Goal: Information Seeking & Learning: Check status

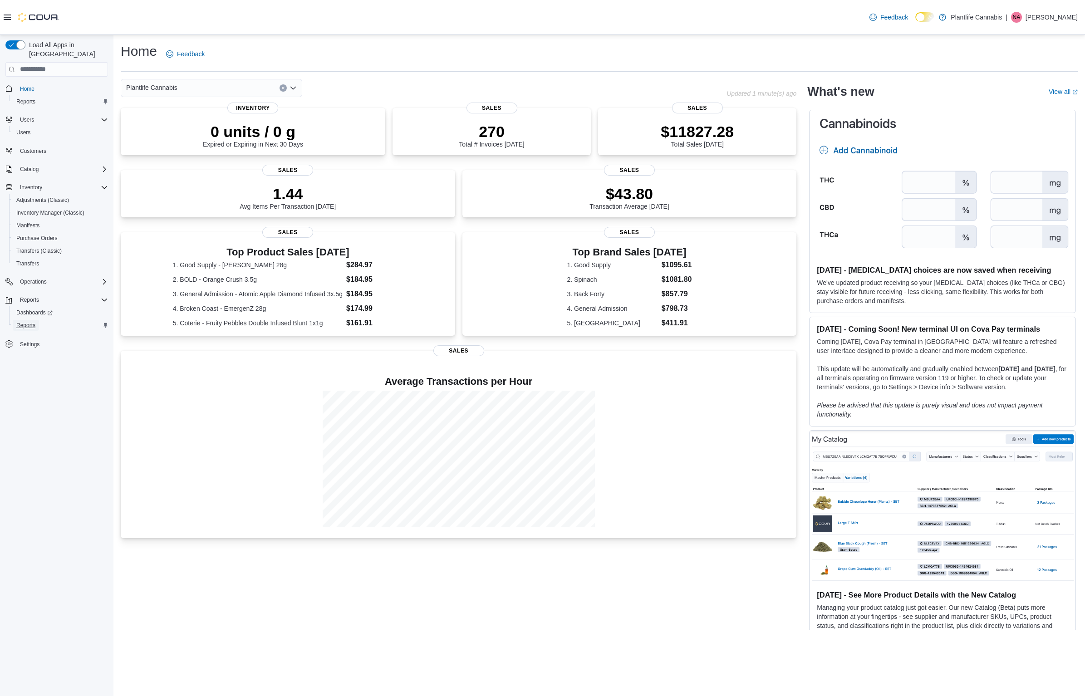
click at [25, 322] on span "Reports" at bounding box center [25, 325] width 19 height 7
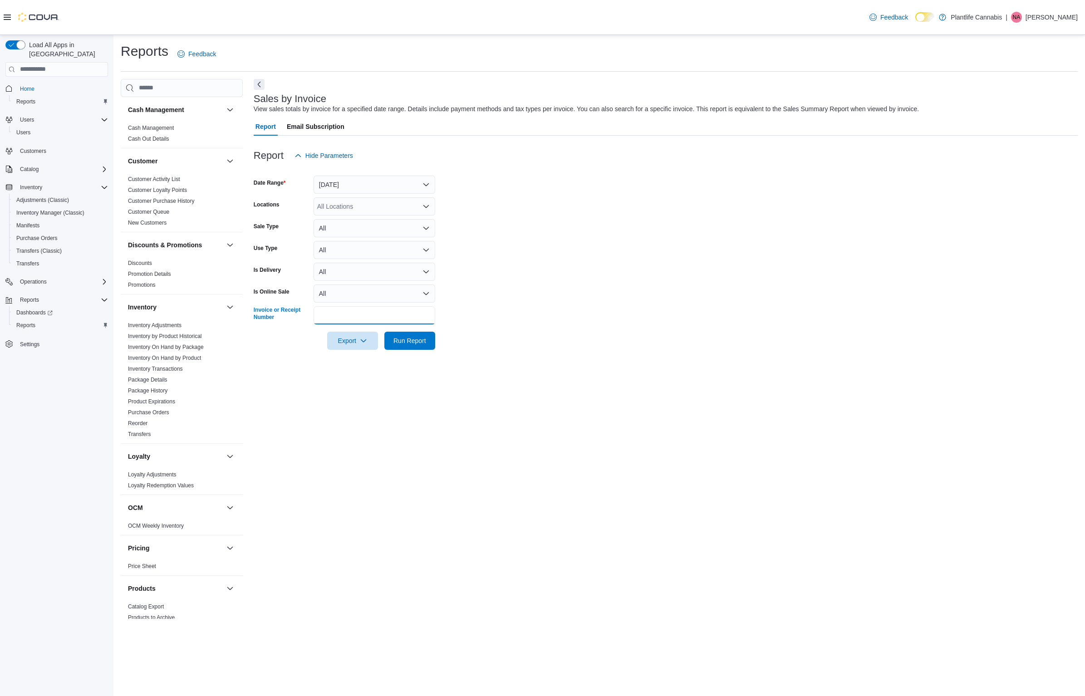
click at [333, 312] on input "Invoice or Receipt Number" at bounding box center [375, 315] width 122 height 18
drag, startPoint x: 345, startPoint y: 165, endPoint x: 346, endPoint y: 180, distance: 15.0
click at [346, 165] on div at bounding box center [666, 170] width 824 height 11
click at [346, 180] on button "Yesterday" at bounding box center [375, 185] width 122 height 18
click at [364, 287] on button "Last 14 Days" at bounding box center [375, 294] width 122 height 18
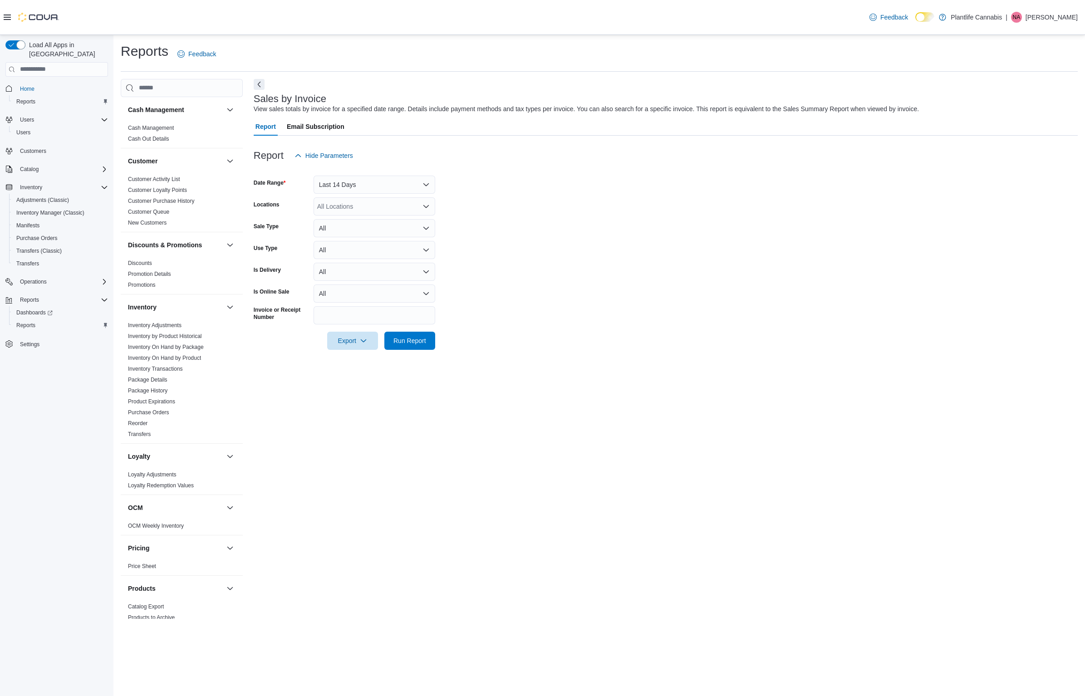
click at [355, 302] on form "Date Range Last 14 Days Locations All Locations Sale Type All Use Type All Is D…" at bounding box center [666, 257] width 824 height 185
drag, startPoint x: 360, startPoint y: 324, endPoint x: 354, endPoint y: 322, distance: 6.2
click at [358, 323] on input "Invoice or Receipt Number" at bounding box center [375, 315] width 122 height 18
paste input "**********"
click at [401, 337] on span "Run Report" at bounding box center [409, 340] width 33 height 9
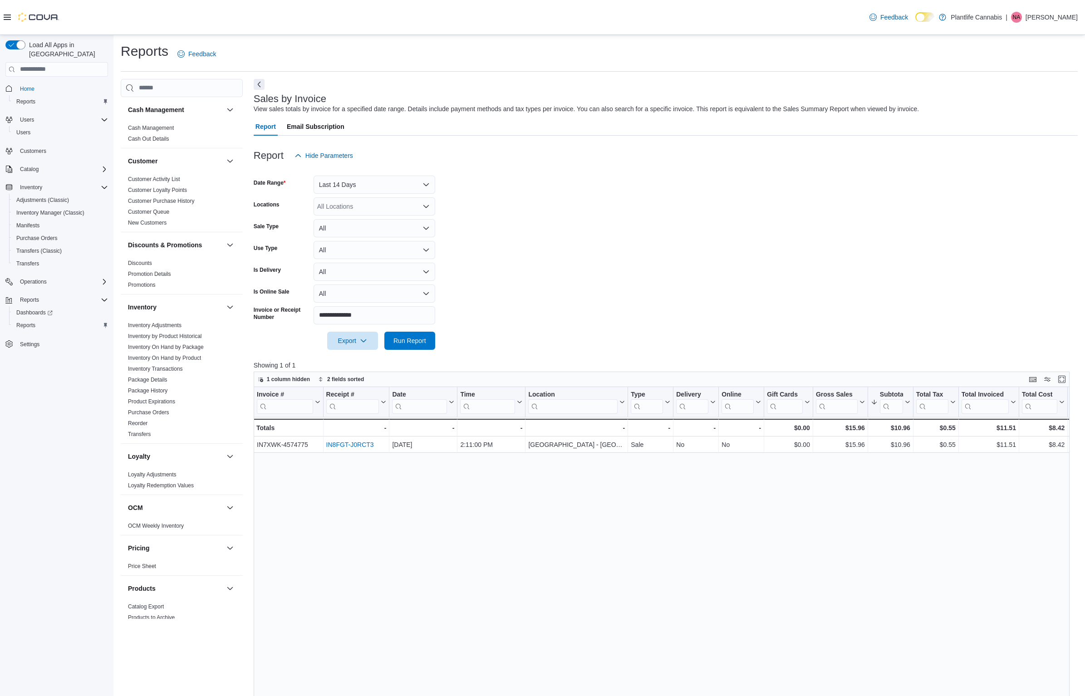
scroll to position [0, 0]
click at [343, 442] on link "IN8FGT-J0RCT3" at bounding box center [350, 444] width 48 height 7
drag, startPoint x: 385, startPoint y: 315, endPoint x: 312, endPoint y: 314, distance: 73.1
click at [238, 309] on div "Cash Management Cash Management Cash Out Details Customer Customer Activity Lis…" at bounding box center [599, 502] width 957 height 849
paste input "text"
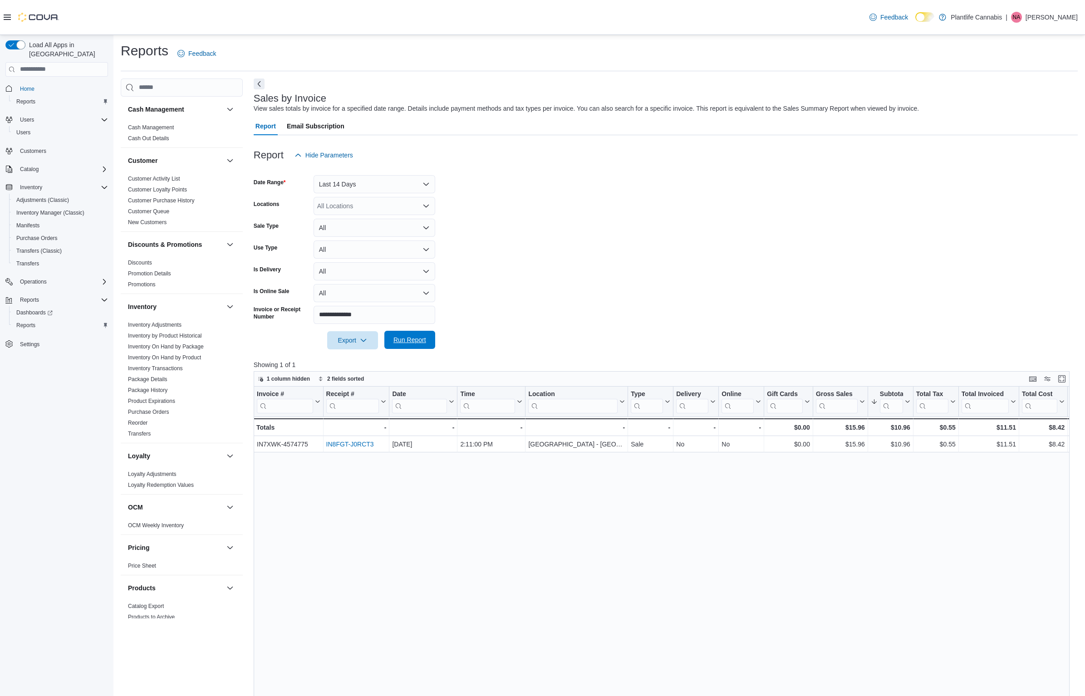
click at [412, 339] on span "Run Report" at bounding box center [409, 339] width 33 height 9
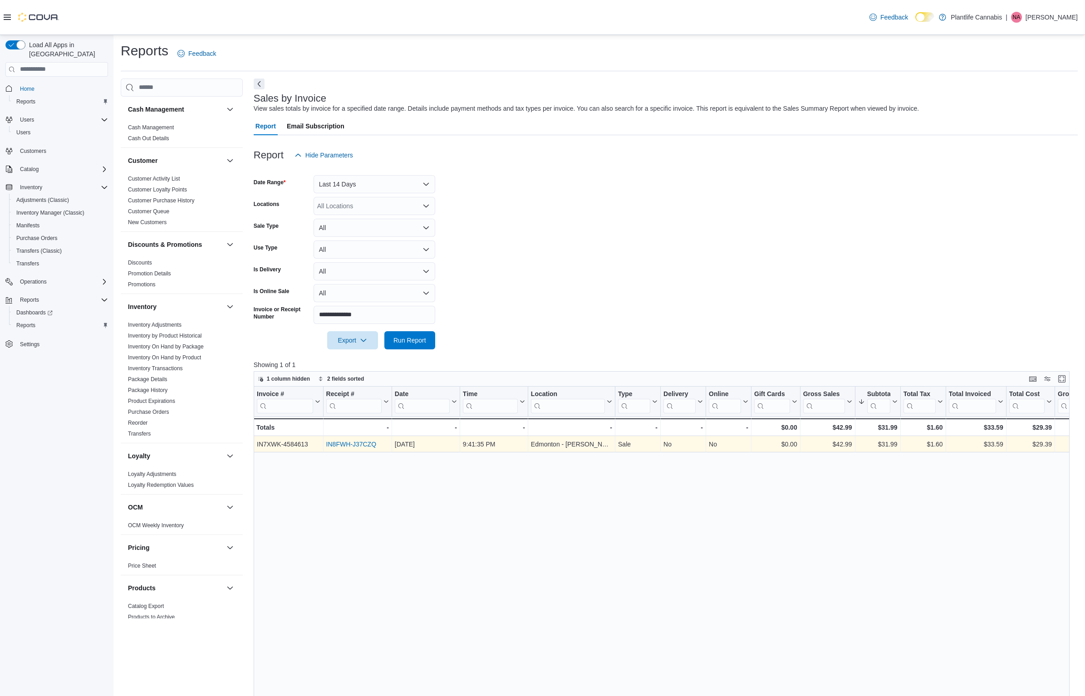
click at [348, 446] on link "IN8FWH-J37CZQ" at bounding box center [351, 444] width 50 height 7
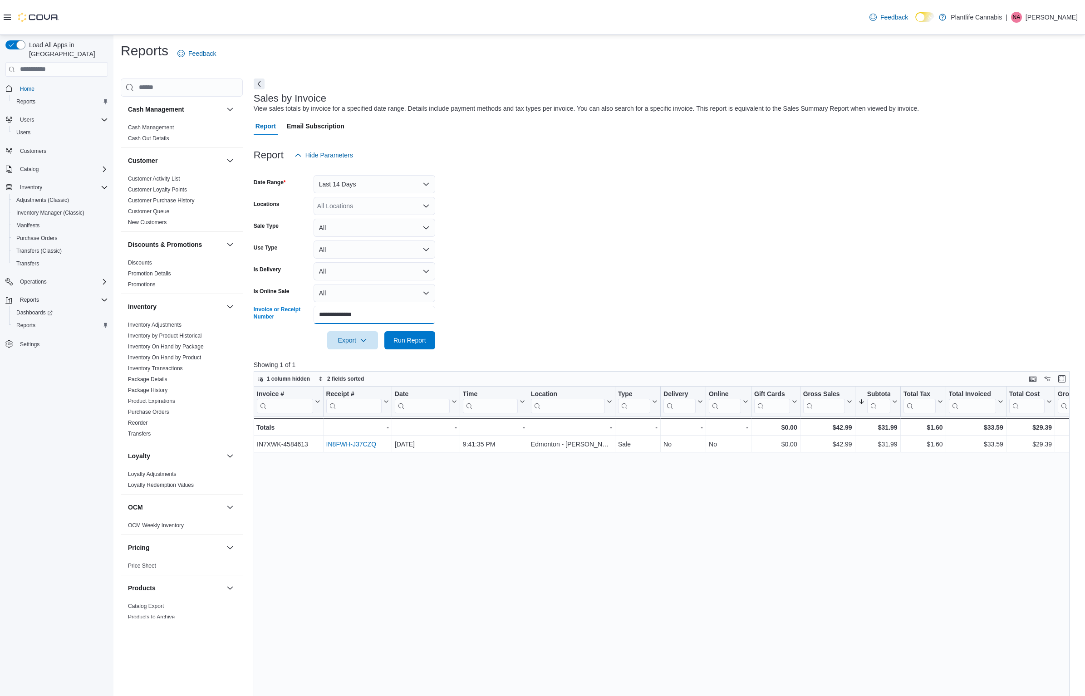
drag, startPoint x: 409, startPoint y: 323, endPoint x: 247, endPoint y: 302, distance: 163.3
click at [247, 302] on div "Cash Management Cash Management Cash Out Details Customer Customer Activity Lis…" at bounding box center [599, 502] width 957 height 849
paste input "text"
click at [416, 343] on span "Run Report" at bounding box center [409, 339] width 33 height 9
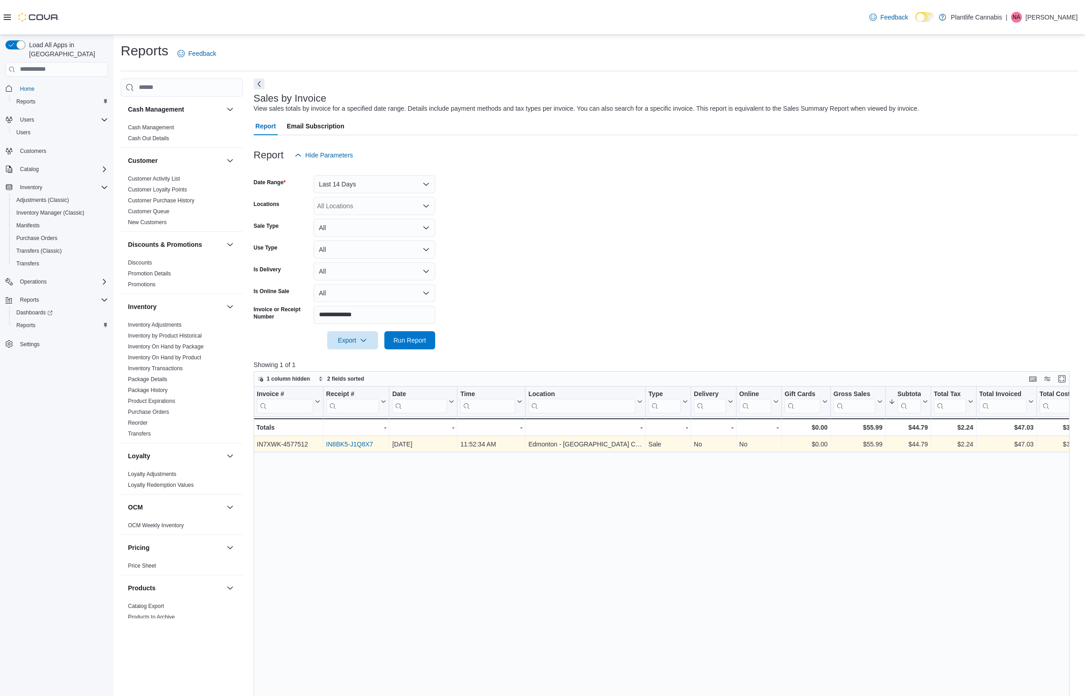
click at [340, 443] on link "IN8BK5-J1Q8X7" at bounding box center [349, 444] width 47 height 7
click at [361, 441] on link "IN8BK5-J1Q8X7" at bounding box center [349, 444] width 47 height 7
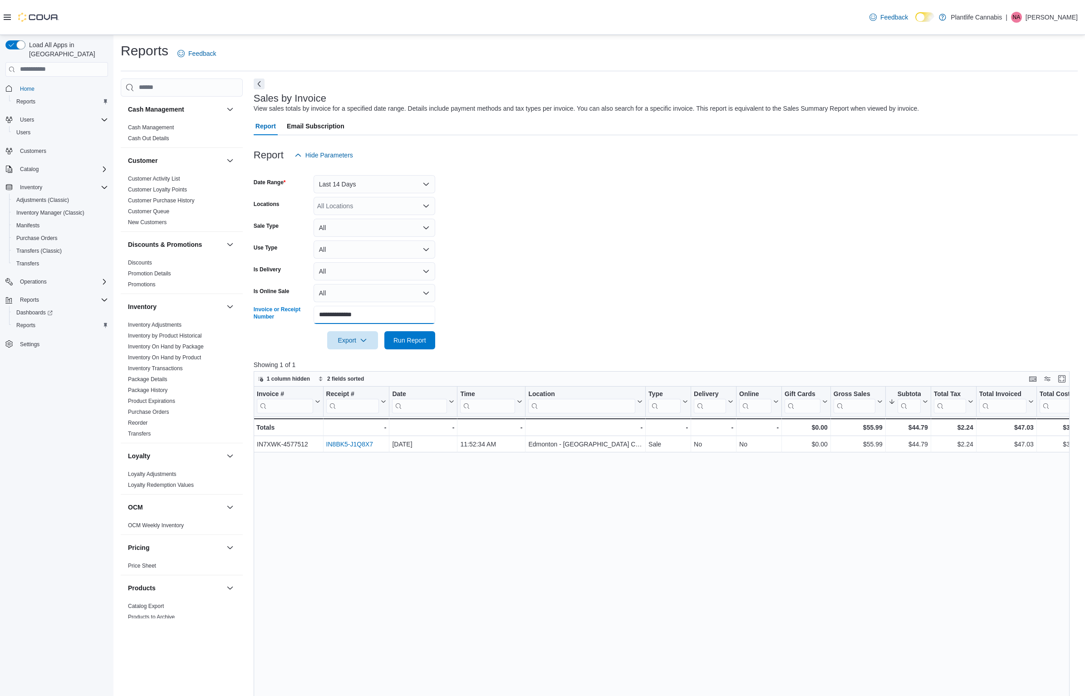
drag, startPoint x: 401, startPoint y: 323, endPoint x: 315, endPoint y: 319, distance: 85.9
click at [287, 316] on div "**********" at bounding box center [345, 315] width 182 height 18
paste input "text"
click at [414, 339] on span "Run Report" at bounding box center [409, 339] width 33 height 9
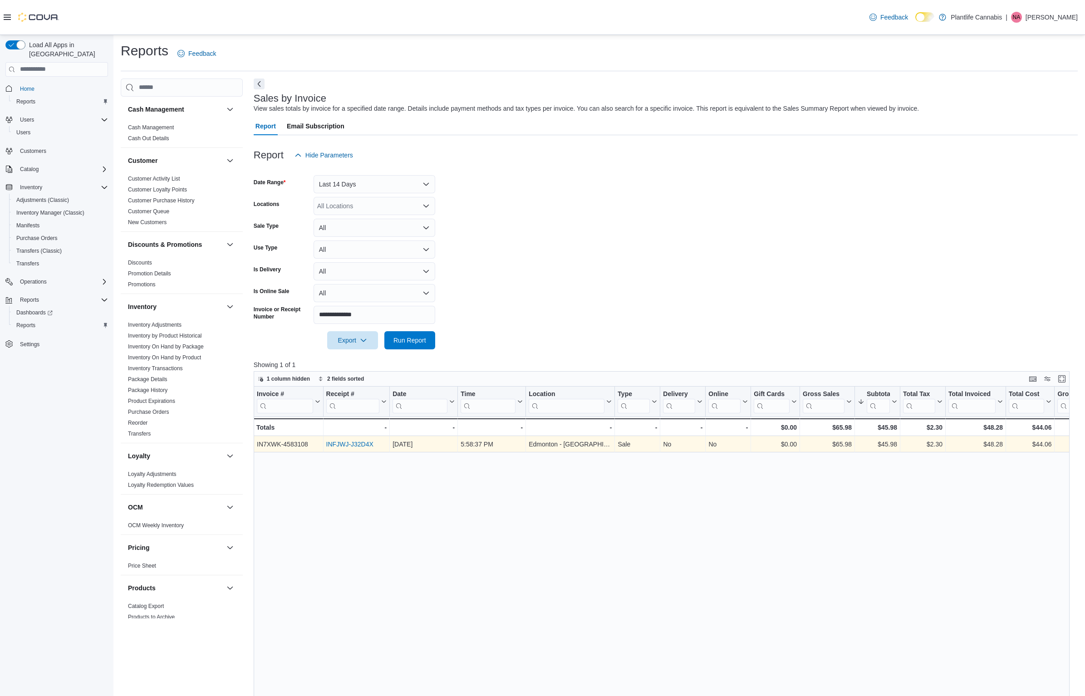
click at [353, 442] on link "INFJWJ-J32D4X" at bounding box center [349, 444] width 47 height 7
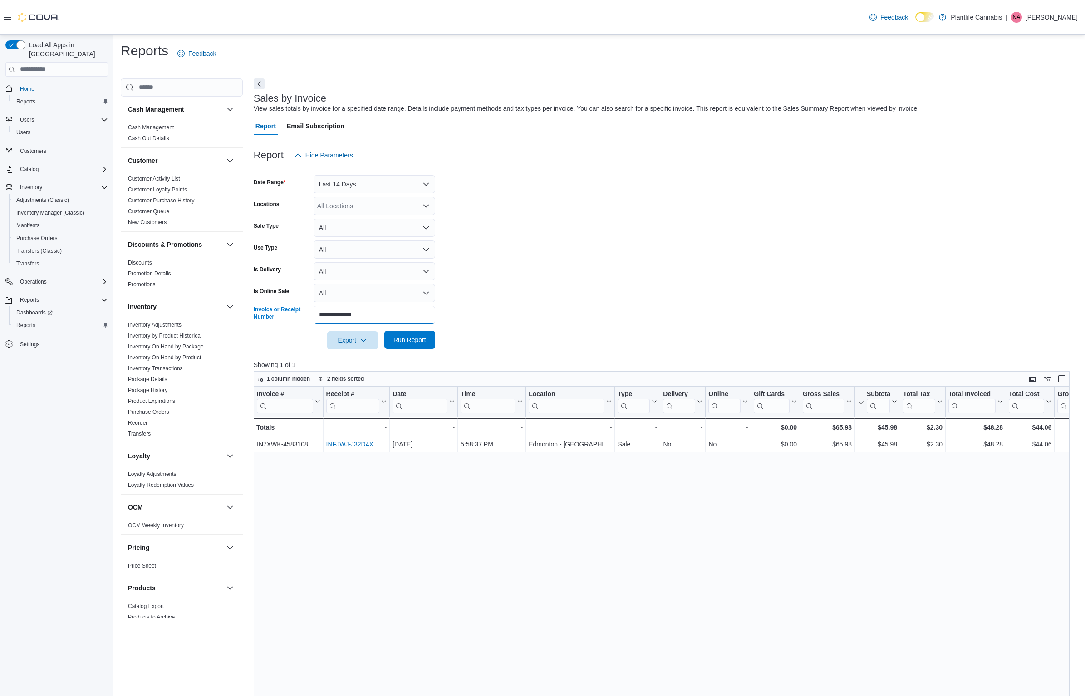
drag, startPoint x: 401, startPoint y: 318, endPoint x: 414, endPoint y: 339, distance: 25.1
click at [284, 306] on div "**********" at bounding box center [345, 315] width 182 height 18
paste input "text"
click at [430, 343] on button "Run Report" at bounding box center [409, 340] width 51 height 18
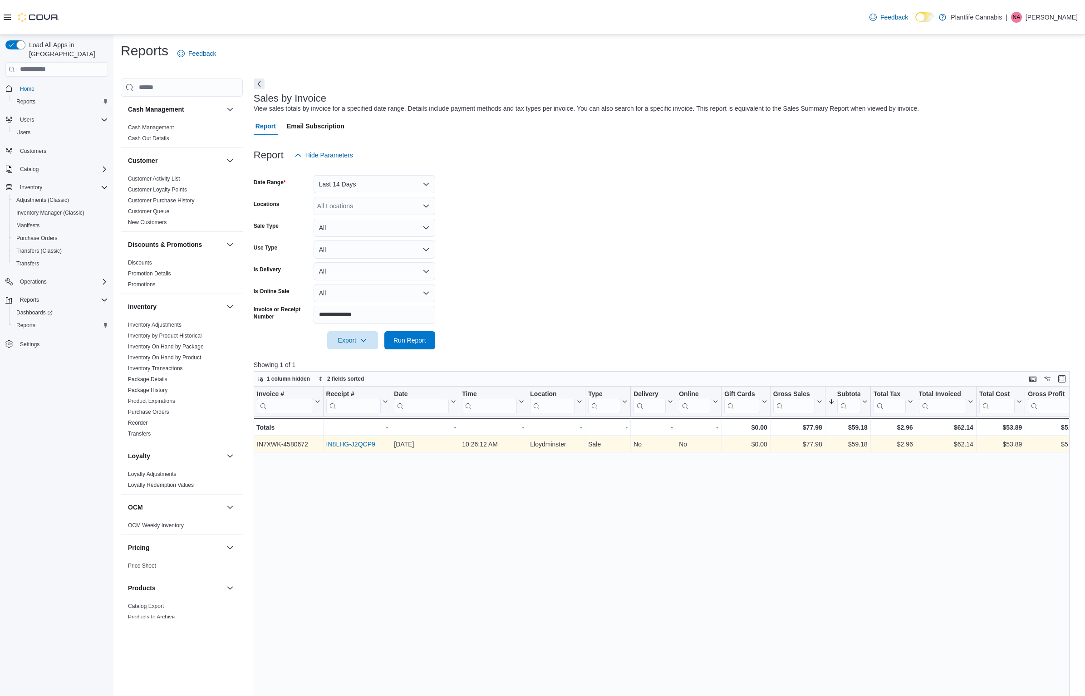
click at [352, 442] on link "IN8LHG-J2QCP9" at bounding box center [350, 444] width 49 height 7
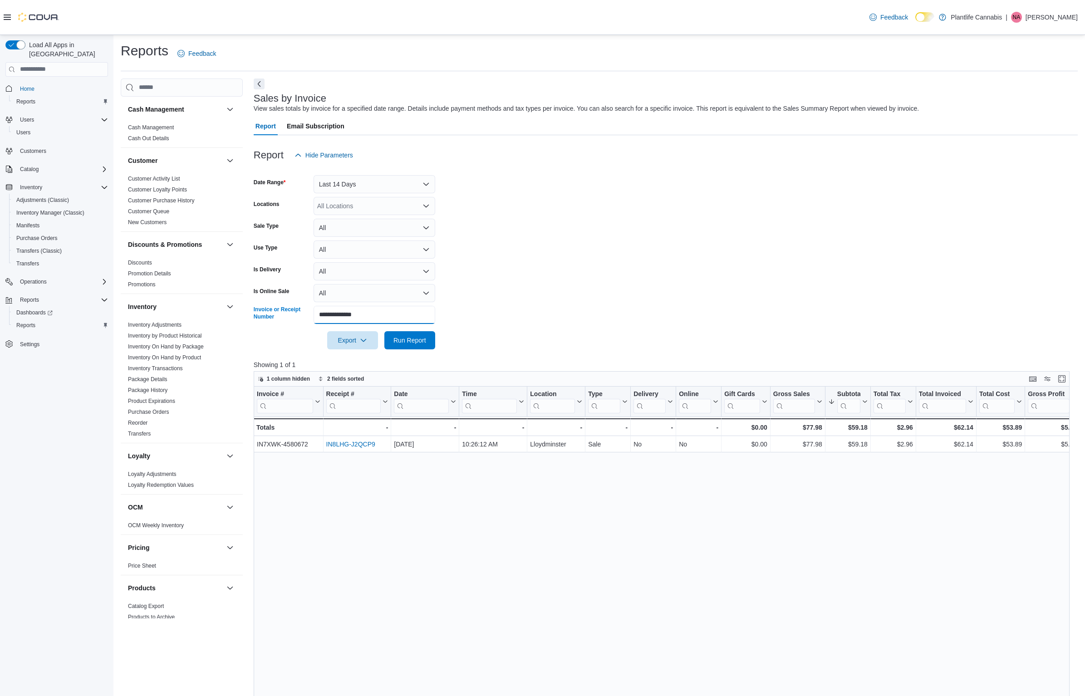
drag, startPoint x: 383, startPoint y: 322, endPoint x: 356, endPoint y: 329, distance: 27.5
click at [280, 316] on div "**********" at bounding box center [345, 315] width 182 height 18
paste input "text"
click at [417, 343] on span "Run Report" at bounding box center [409, 339] width 33 height 9
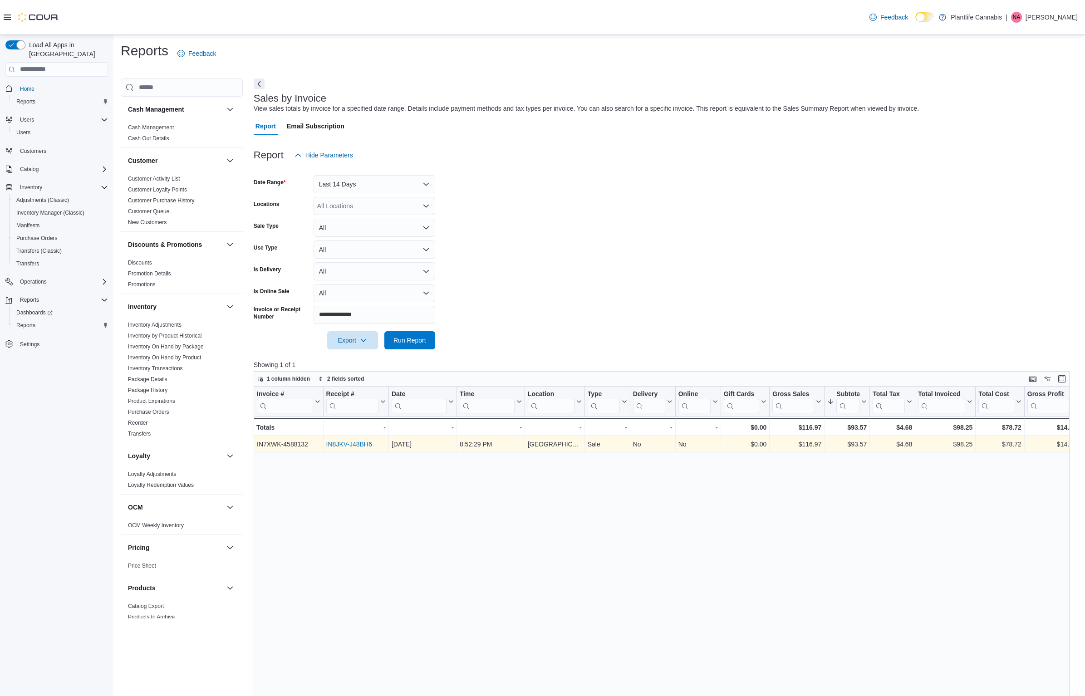
click at [353, 441] on link "IN8JKV-J48BH6" at bounding box center [349, 444] width 46 height 7
click at [344, 441] on link "IN8JKV-J48BH6" at bounding box center [349, 444] width 46 height 7
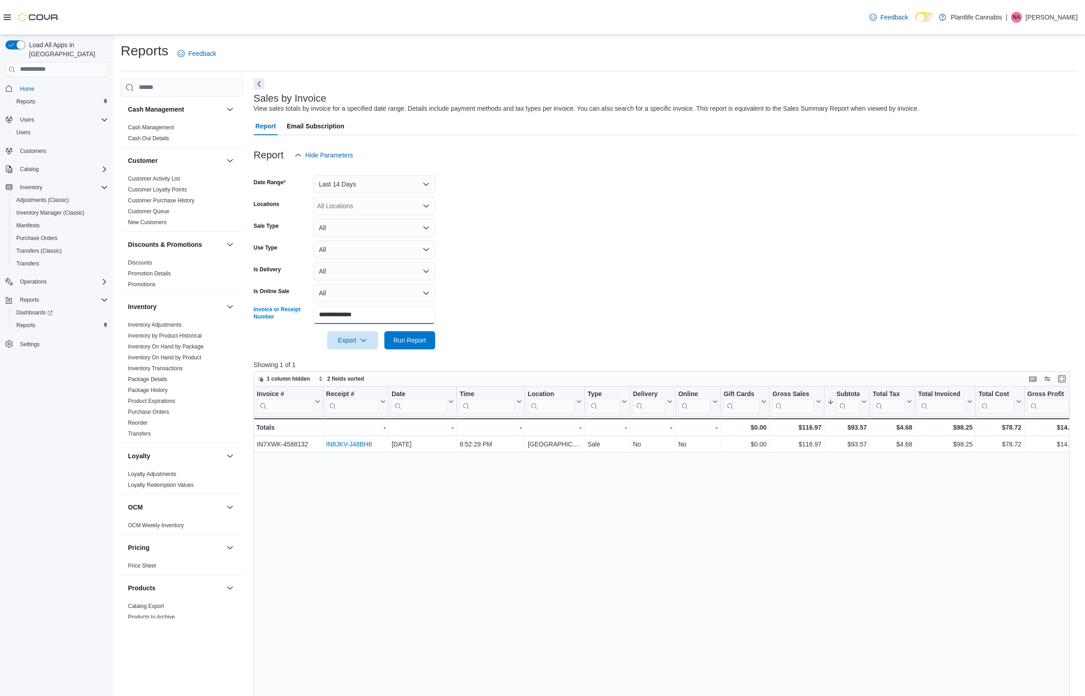
drag, startPoint x: 394, startPoint y: 314, endPoint x: 294, endPoint y: 310, distance: 99.9
click at [292, 310] on div "**********" at bounding box center [345, 315] width 182 height 18
paste input "text"
type input "**********"
click at [403, 343] on span "Run Report" at bounding box center [409, 339] width 33 height 9
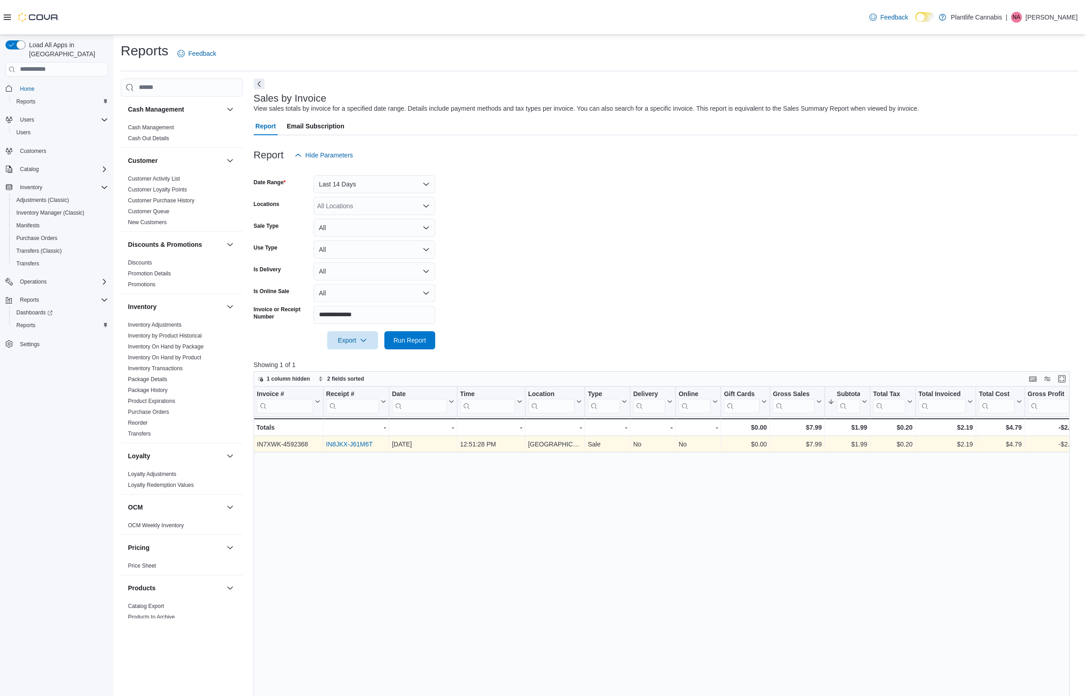
click at [369, 446] on link "IN8JKX-J61M6T" at bounding box center [349, 444] width 47 height 7
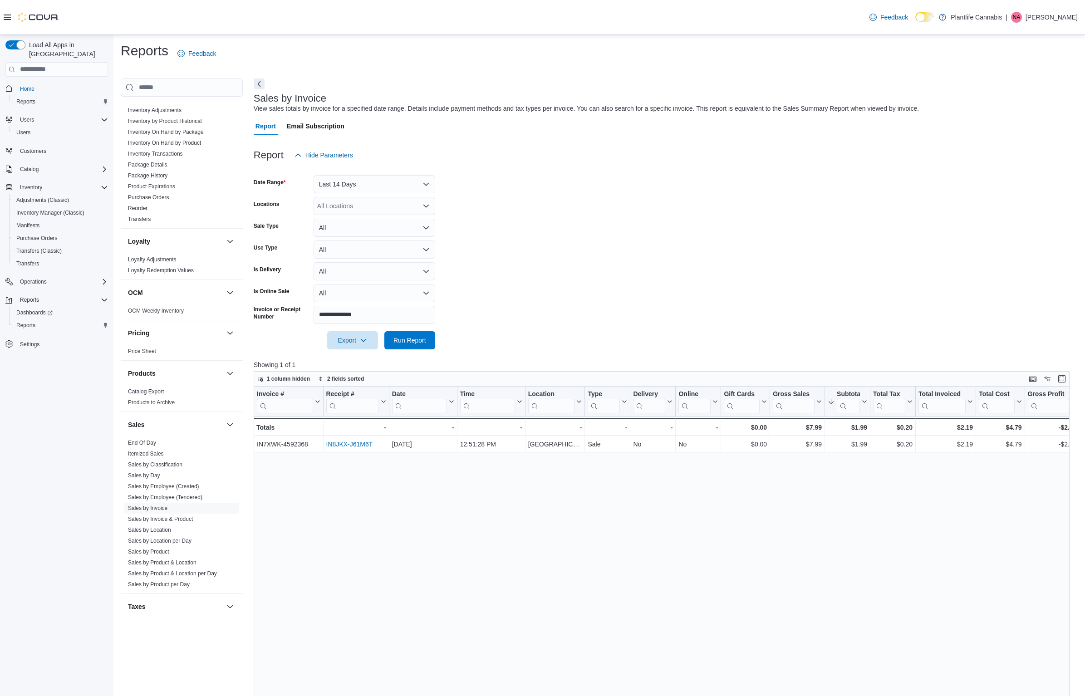
scroll to position [193, 0]
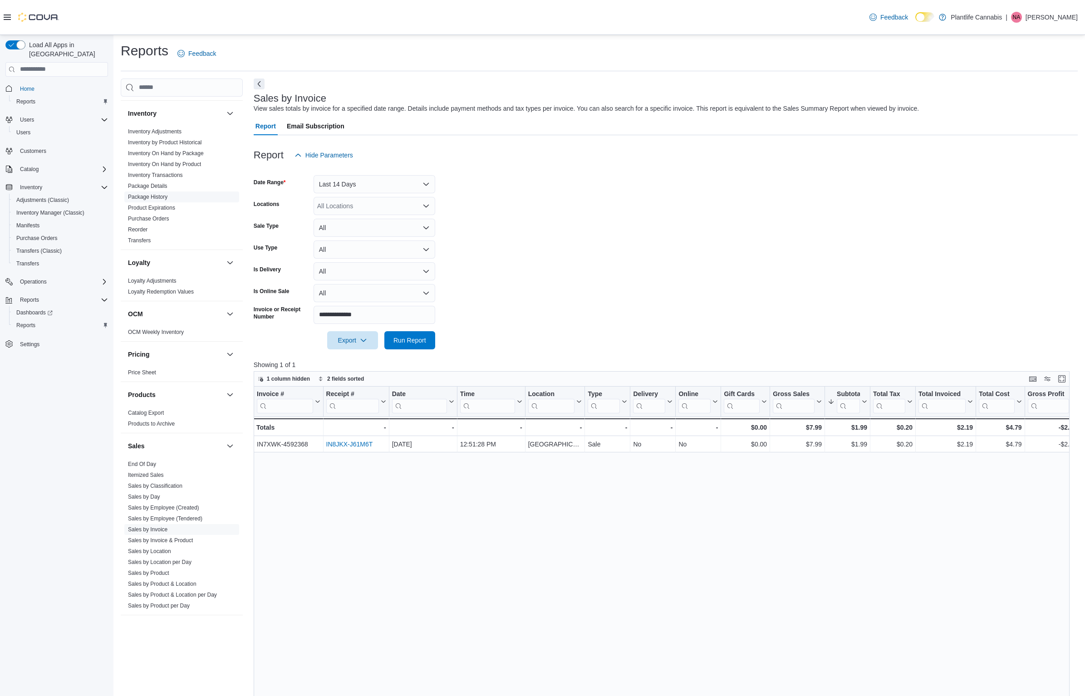
click at [158, 196] on link "Package History" at bounding box center [147, 197] width 39 height 6
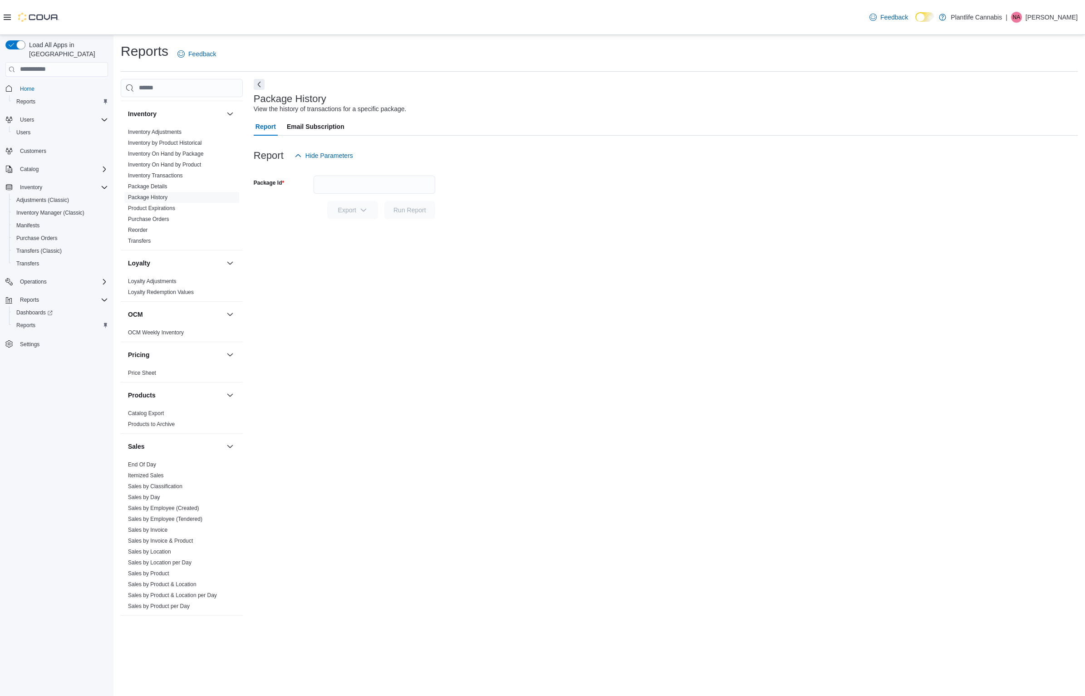
drag, startPoint x: 322, startPoint y: 169, endPoint x: 323, endPoint y: 182, distance: 12.3
click at [322, 170] on div at bounding box center [666, 170] width 824 height 11
paste input "**********"
drag, startPoint x: 323, startPoint y: 182, endPoint x: 414, endPoint y: 216, distance: 97.9
click at [323, 181] on input "Package Id" at bounding box center [375, 185] width 122 height 18
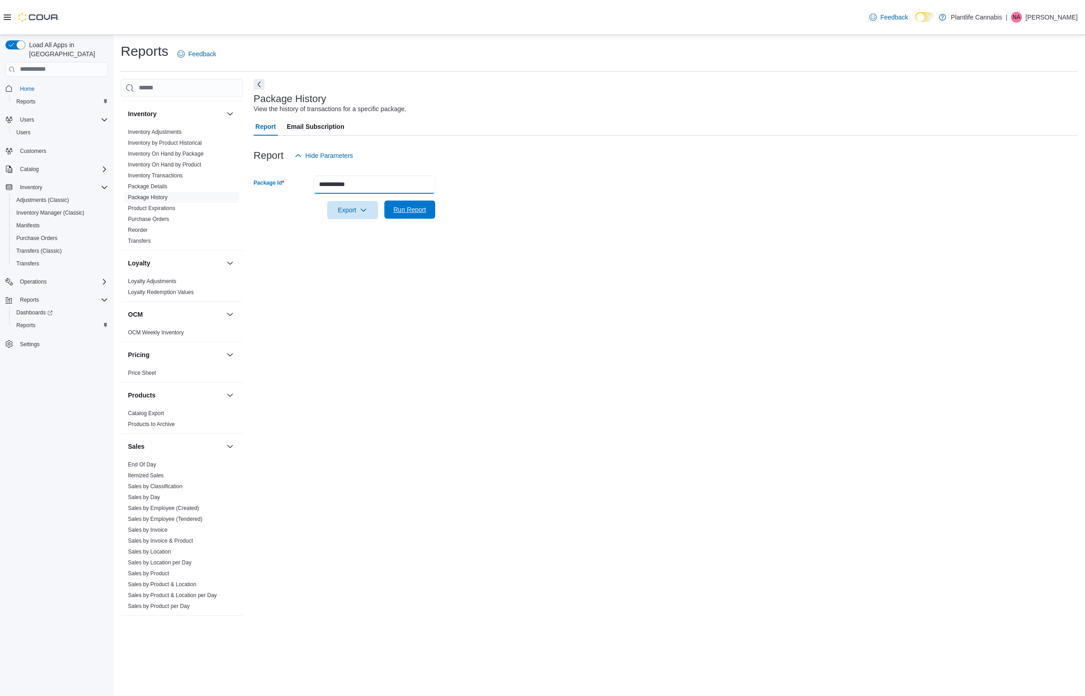
type input "**********"
click at [412, 206] on span "Run Report" at bounding box center [409, 209] width 33 height 9
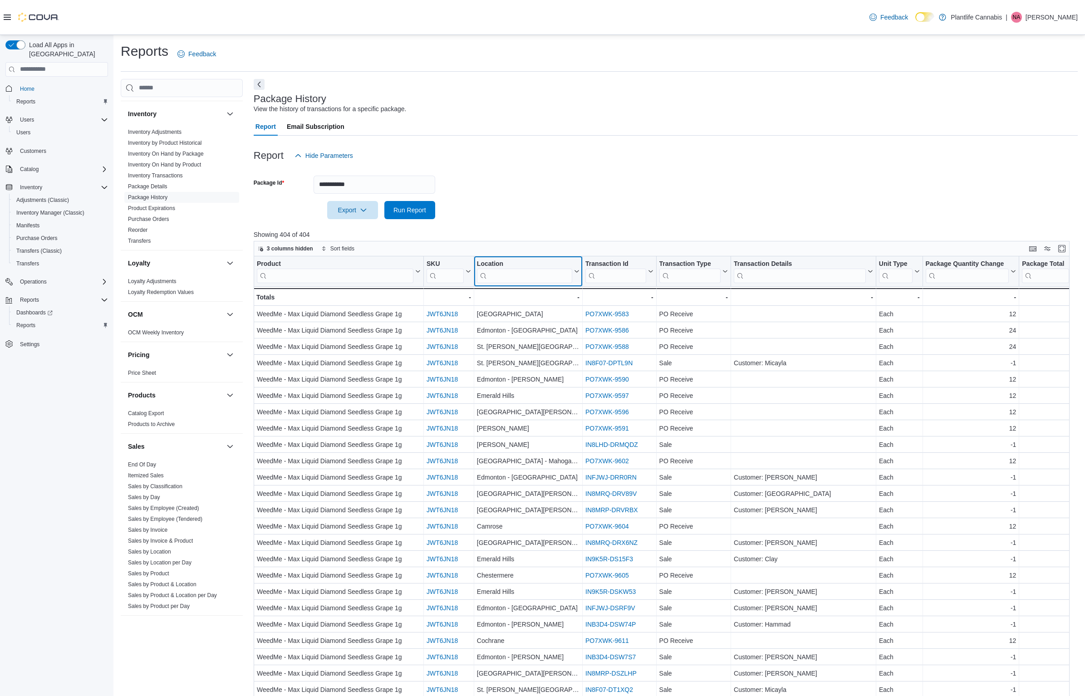
click at [509, 283] on div "Product Click to view column header actions SKU Click to view column header act…" at bounding box center [662, 518] width 816 height 525
click at [507, 279] on div "Product Click to view column header actions SKU Click to view column header act…" at bounding box center [662, 518] width 816 height 525
click at [502, 275] on div "Product Click to view column header actions SKU Click to view column header act…" at bounding box center [662, 518] width 816 height 525
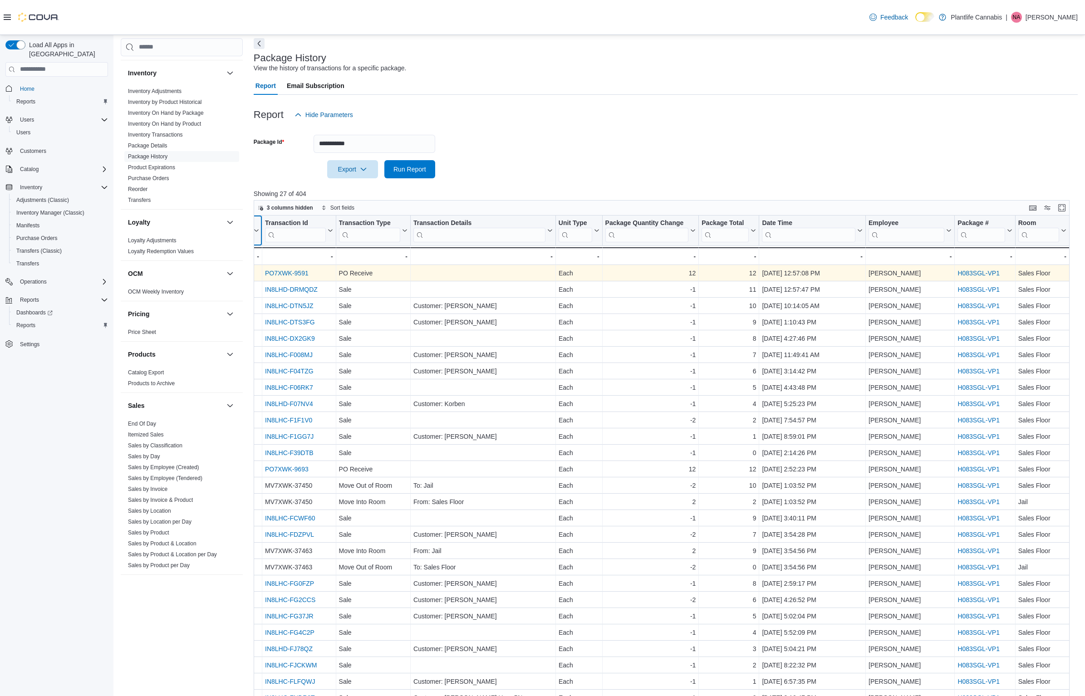
scroll to position [39, 0]
type input "****"
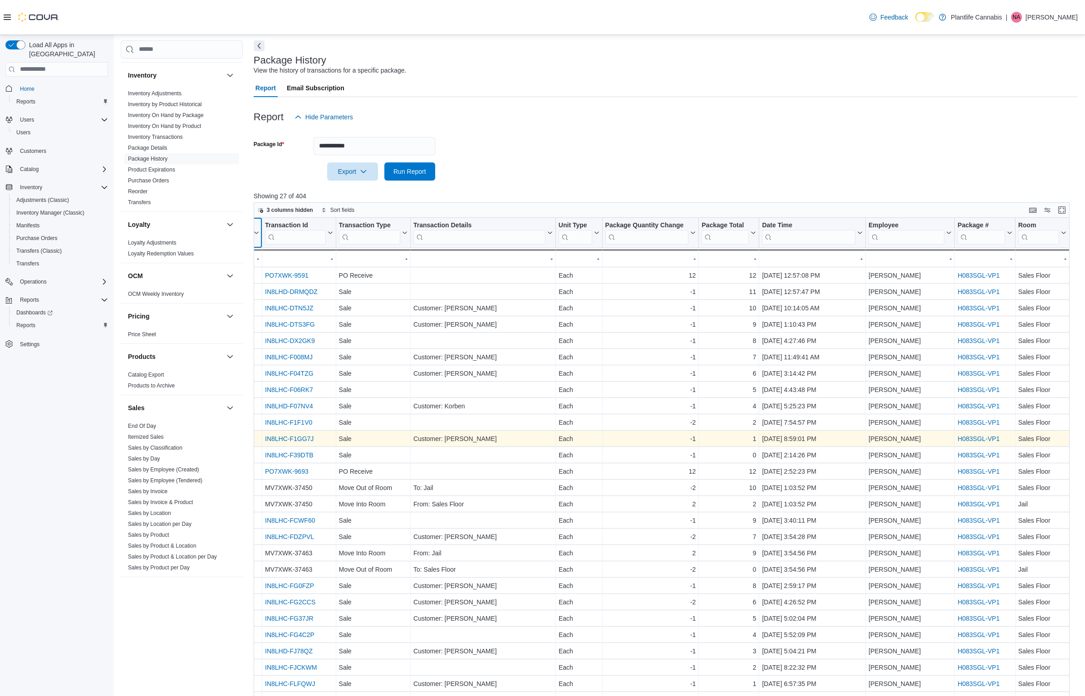
scroll to position [109, 0]
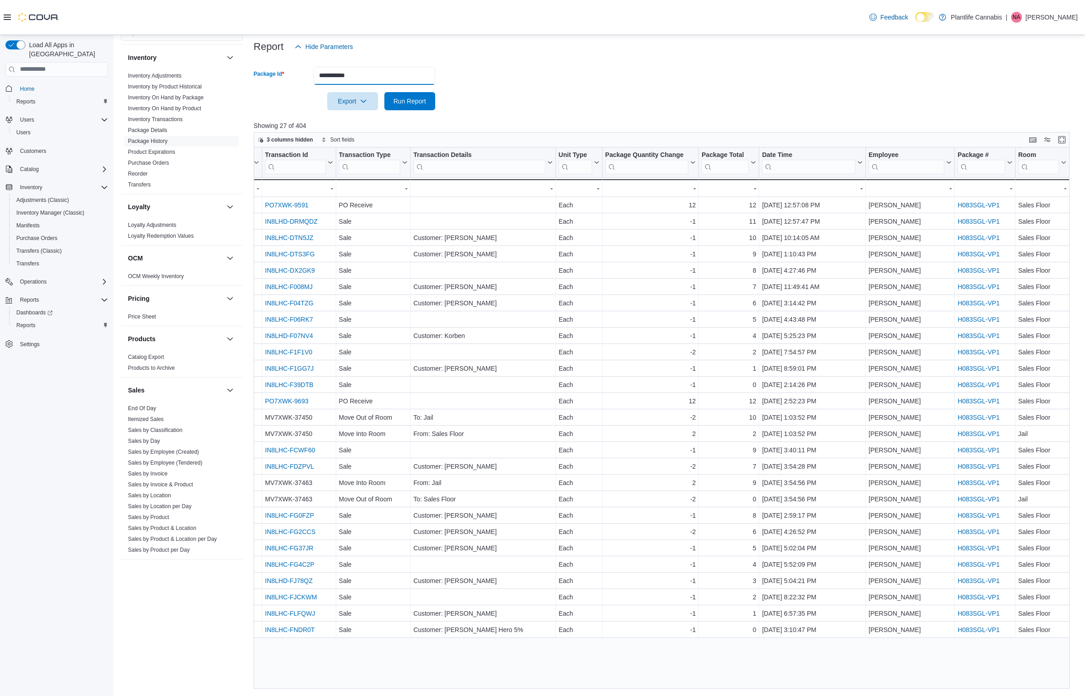
drag, startPoint x: 371, startPoint y: 75, endPoint x: 319, endPoint y: 74, distance: 52.2
click at [319, 74] on input "**********" at bounding box center [375, 76] width 122 height 18
paste input "text"
type input "******"
click at [432, 101] on button "Run Report" at bounding box center [409, 101] width 51 height 18
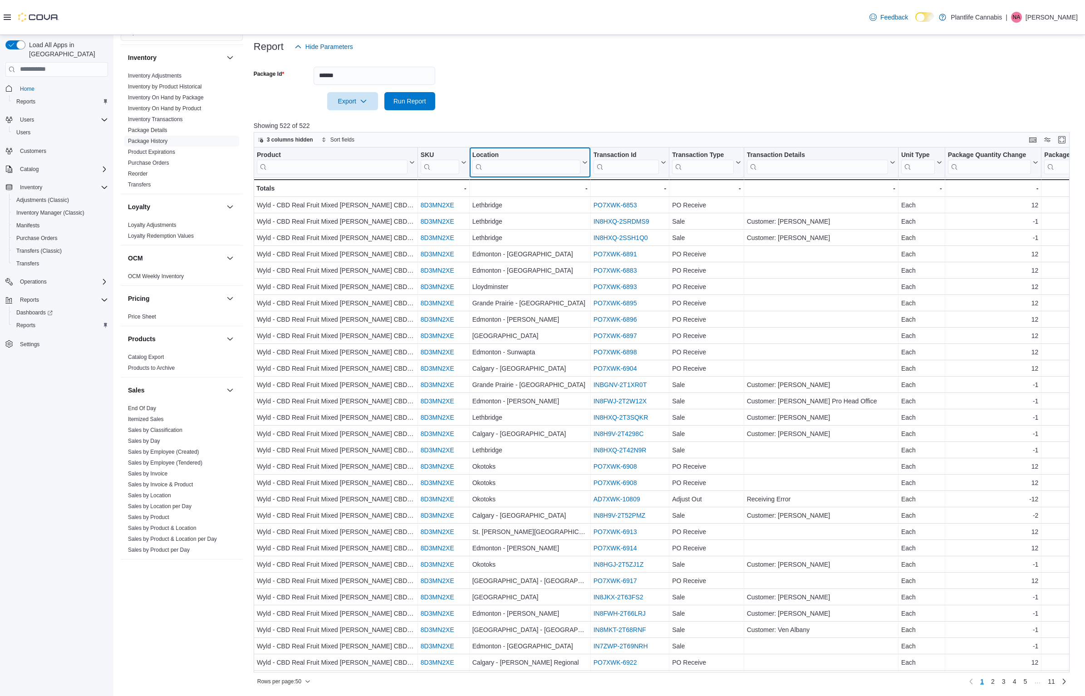
click at [515, 167] on input "search" at bounding box center [526, 166] width 108 height 15
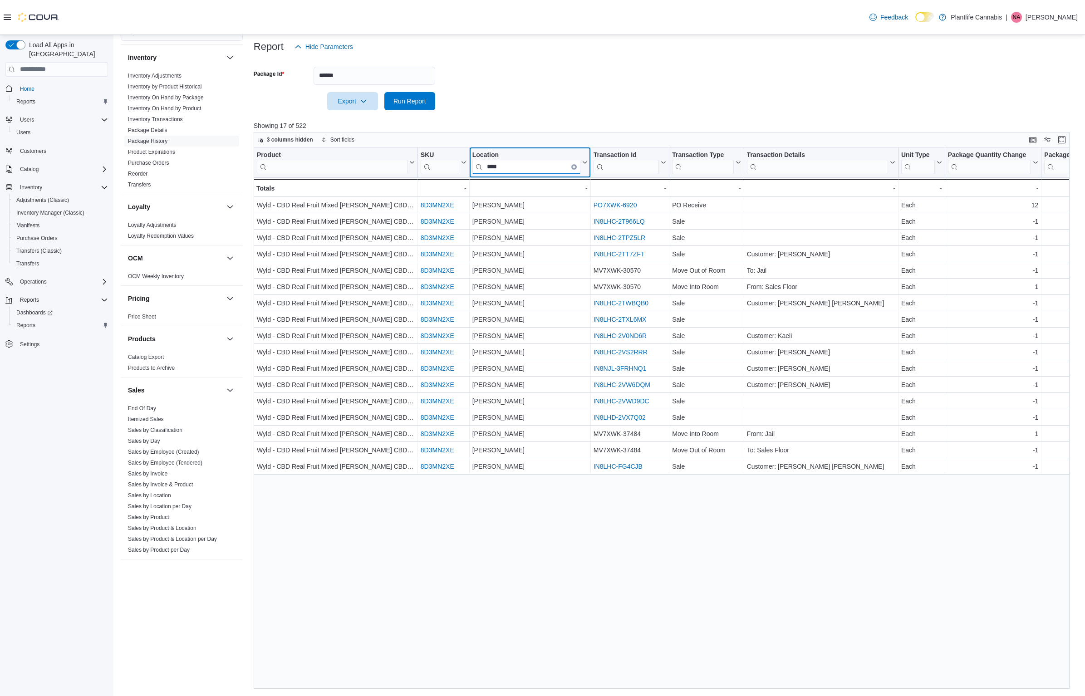
type input "****"
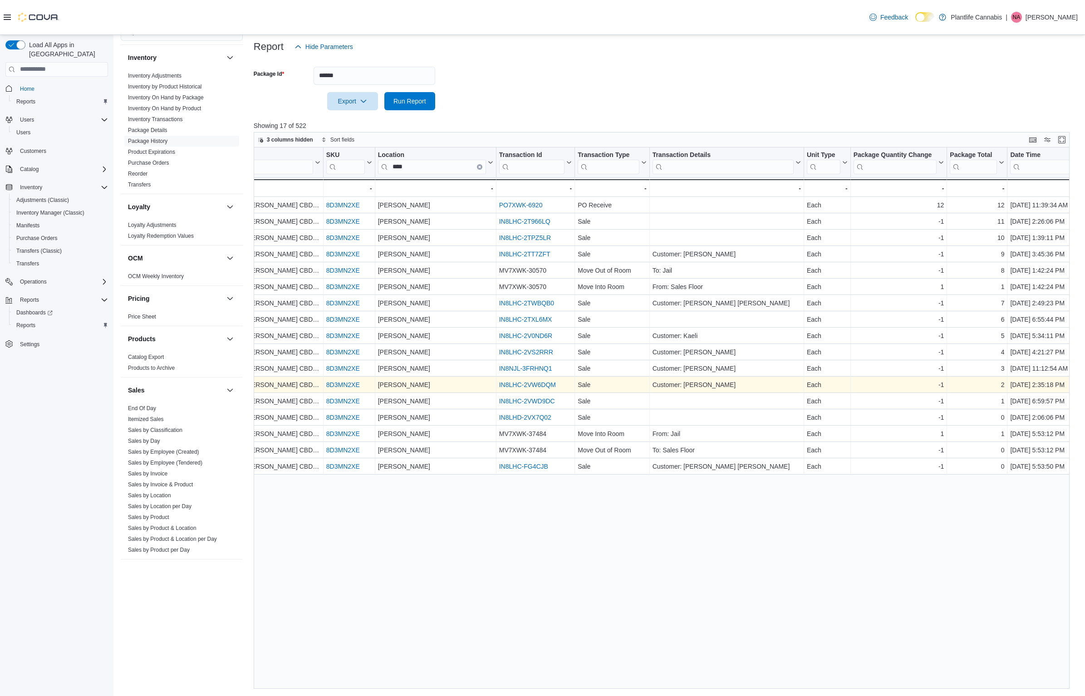
scroll to position [0, 166]
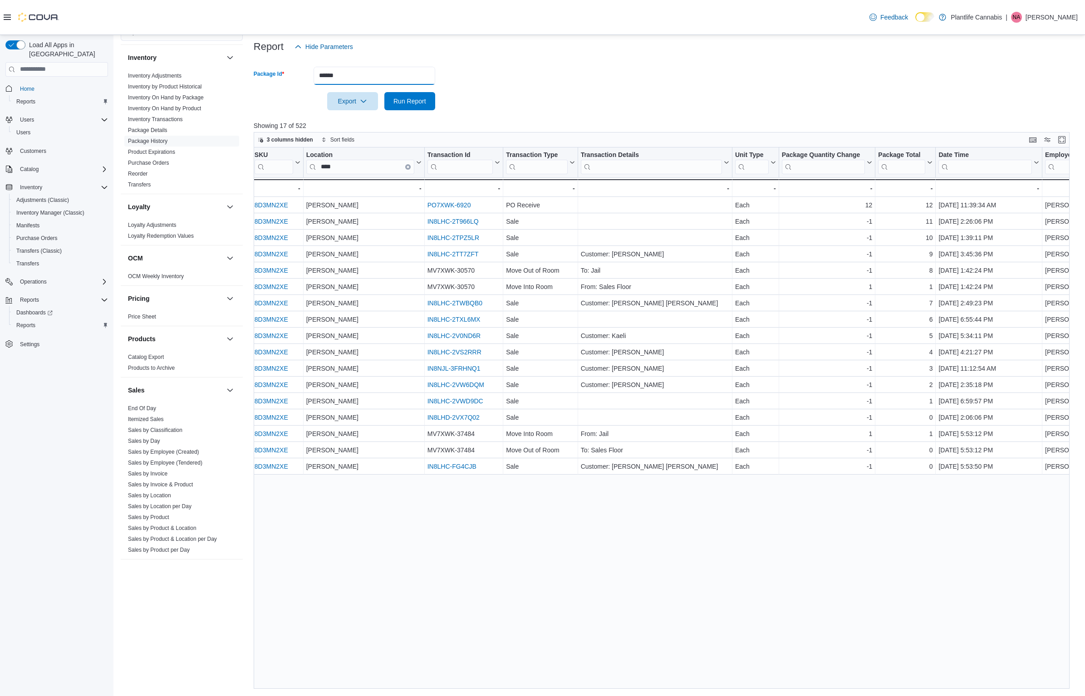
drag, startPoint x: 331, startPoint y: 75, endPoint x: 259, endPoint y: 69, distance: 72.8
click at [259, 69] on div "Package Id ******" at bounding box center [345, 76] width 182 height 18
paste input "**"
type input "********"
click at [417, 99] on span "Run Report" at bounding box center [409, 100] width 33 height 9
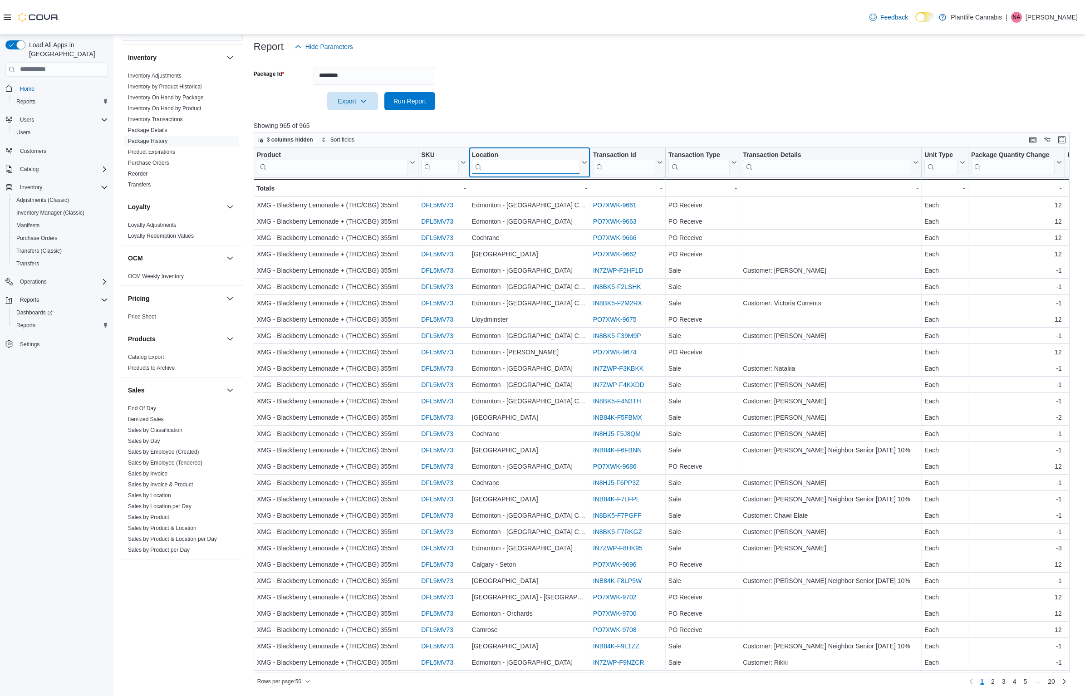
click at [495, 167] on input "search" at bounding box center [526, 166] width 108 height 15
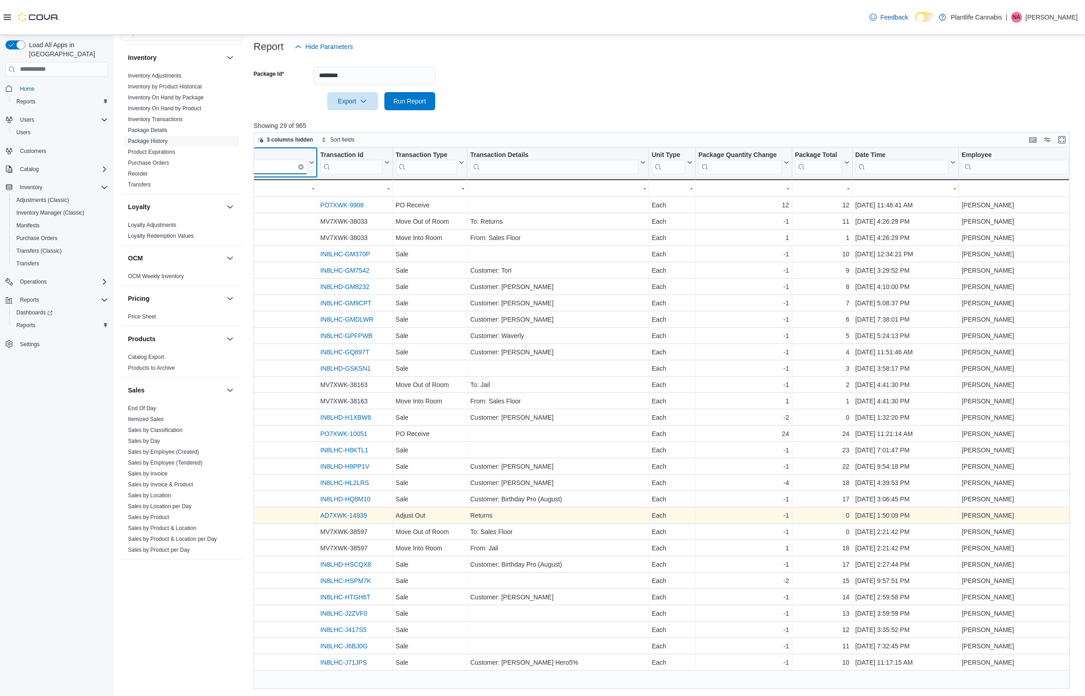
scroll to position [0, 269]
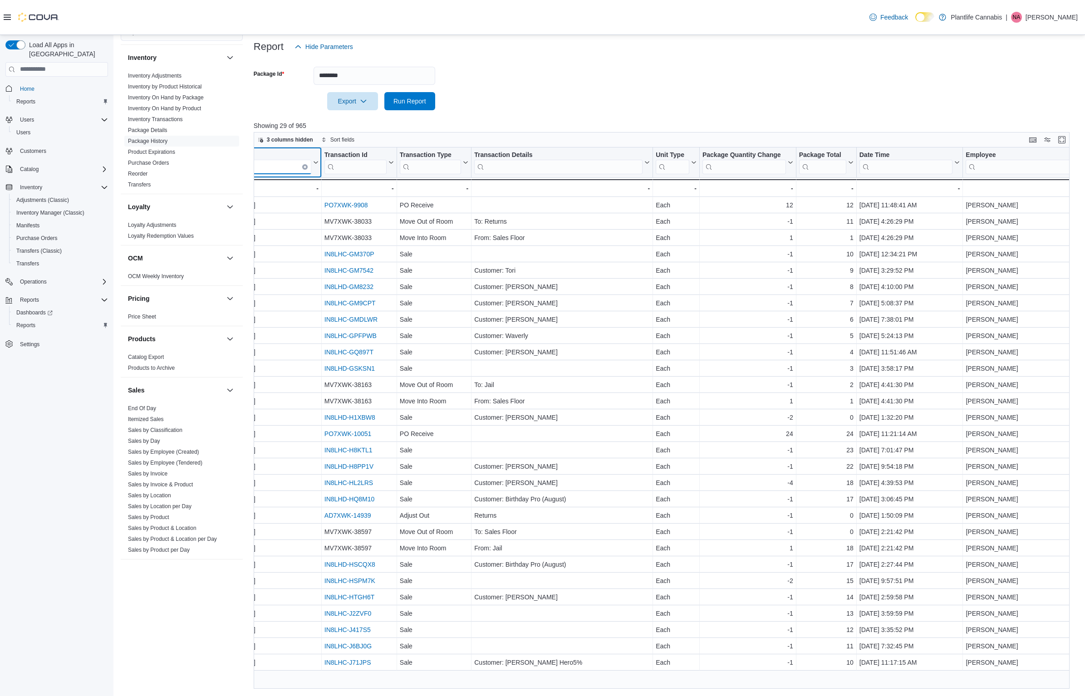
type input "****"
click at [153, 473] on link "Sales by Invoice" at bounding box center [147, 474] width 39 height 6
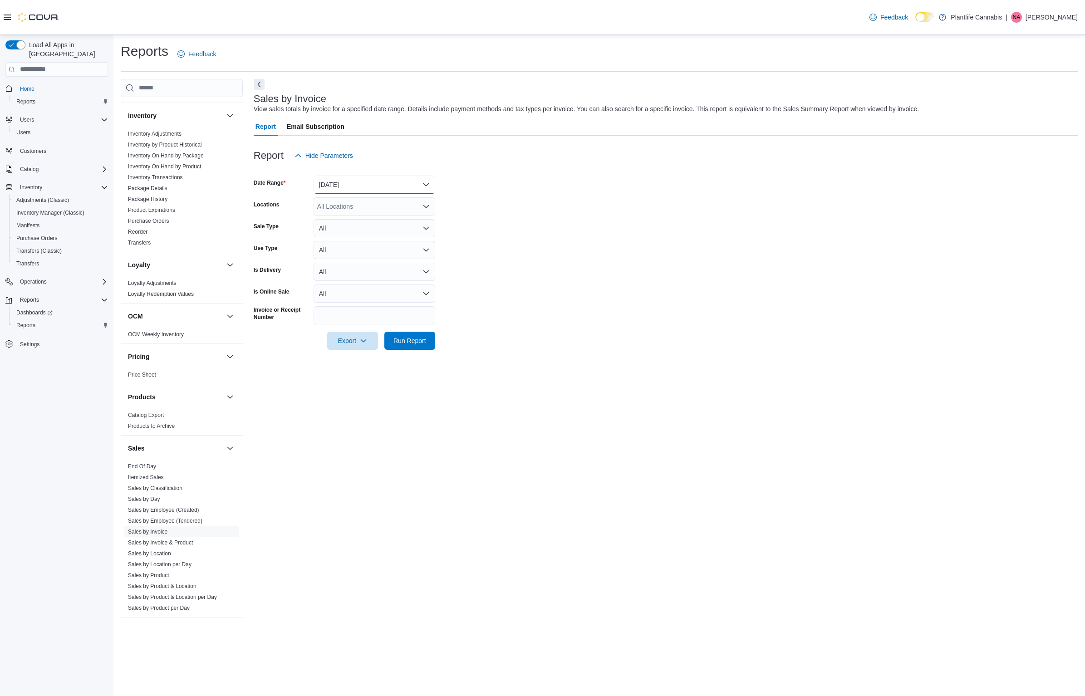
click at [380, 182] on button "Yesterday" at bounding box center [375, 185] width 122 height 18
click at [368, 216] on span "Today" at bounding box center [379, 221] width 103 height 11
click at [363, 206] on div "All Locations" at bounding box center [375, 206] width 122 height 18
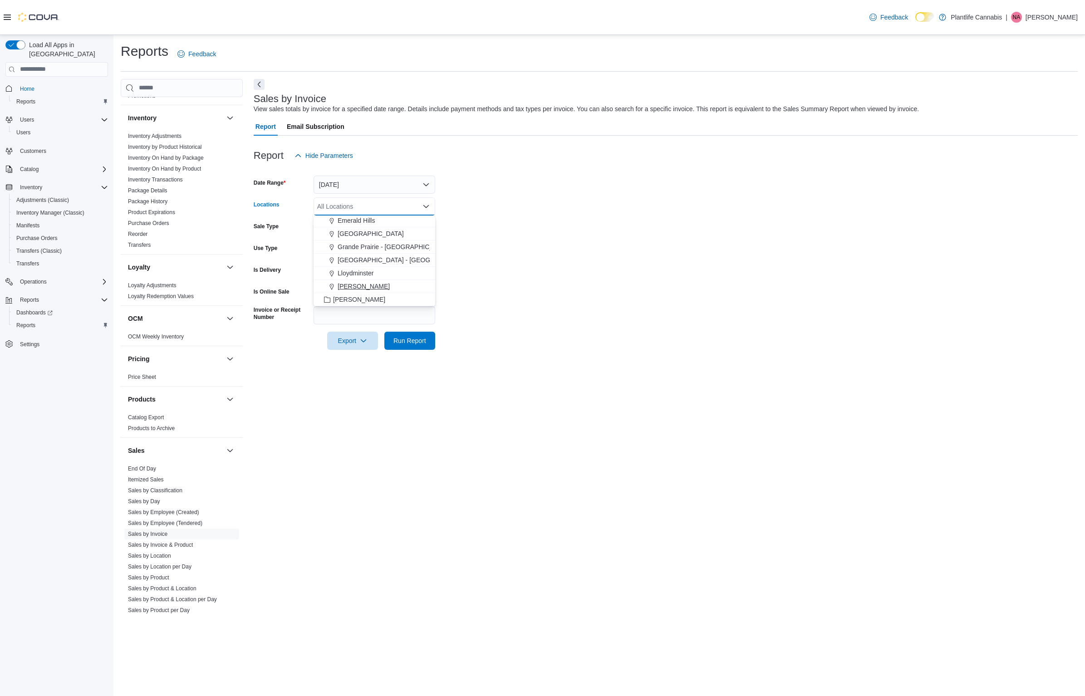
click at [370, 286] on span "Wainwright" at bounding box center [364, 286] width 52 height 9
click at [402, 315] on input "Invoice or Receipt Number" at bounding box center [375, 315] width 122 height 18
paste input "**********"
click at [410, 330] on div at bounding box center [666, 327] width 824 height 7
click at [404, 320] on input "**********" at bounding box center [375, 315] width 122 height 18
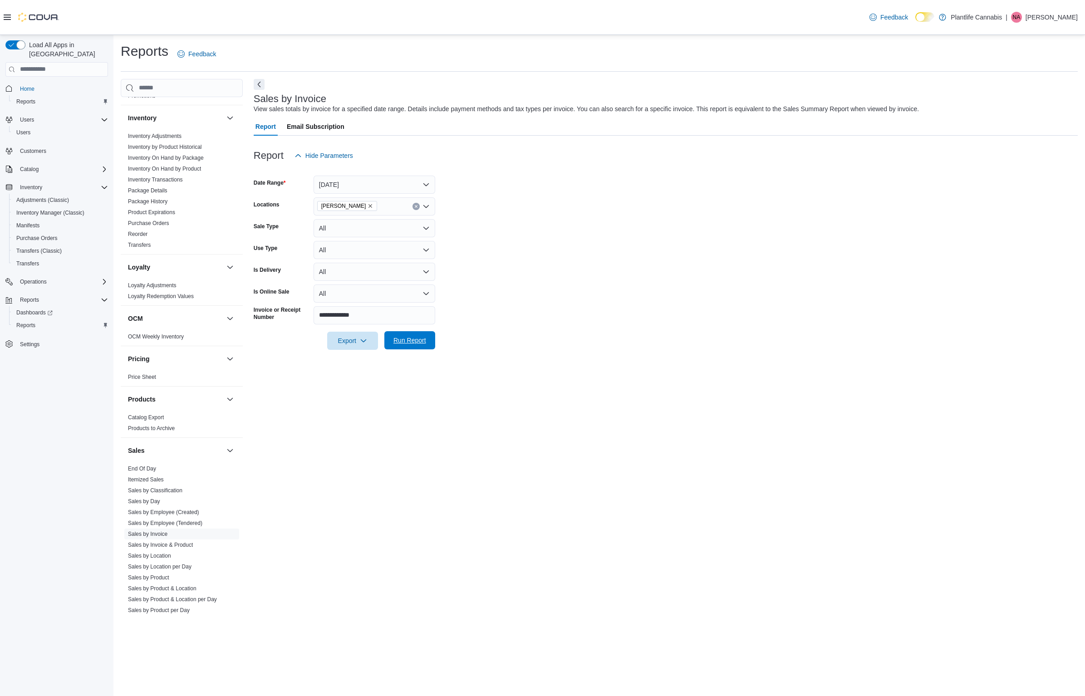
click at [408, 345] on span "Run Report" at bounding box center [410, 340] width 40 height 18
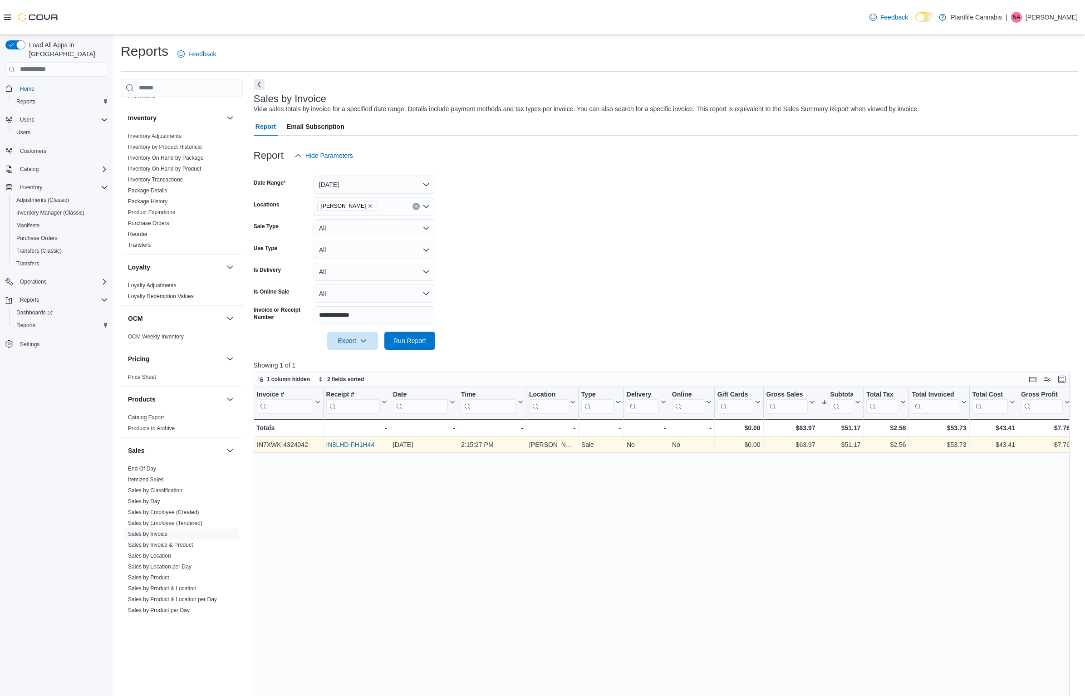
click at [357, 443] on link "IN8LHD-FH1H44" at bounding box center [350, 444] width 49 height 7
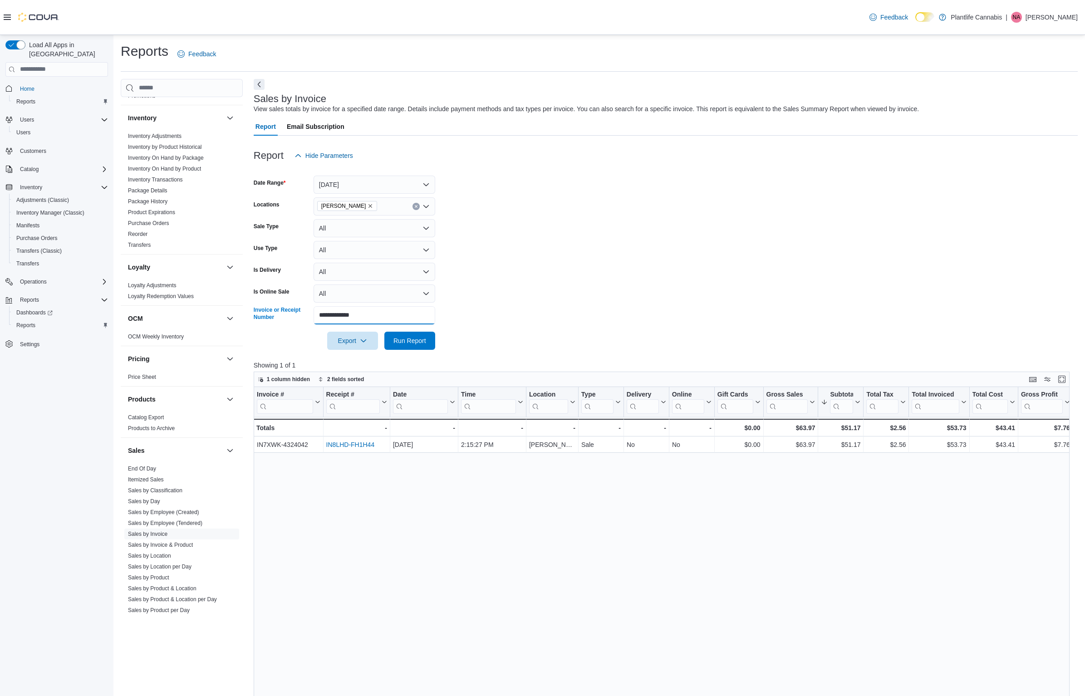
drag, startPoint x: 409, startPoint y: 323, endPoint x: 237, endPoint y: 315, distance: 172.1
click at [242, 316] on div "Cash Management Cash Management Cash Out Details Customer Customer Activity Lis…" at bounding box center [599, 503] width 957 height 849
paste input "text"
type input "**********"
click at [401, 335] on span "Run Report" at bounding box center [410, 340] width 40 height 18
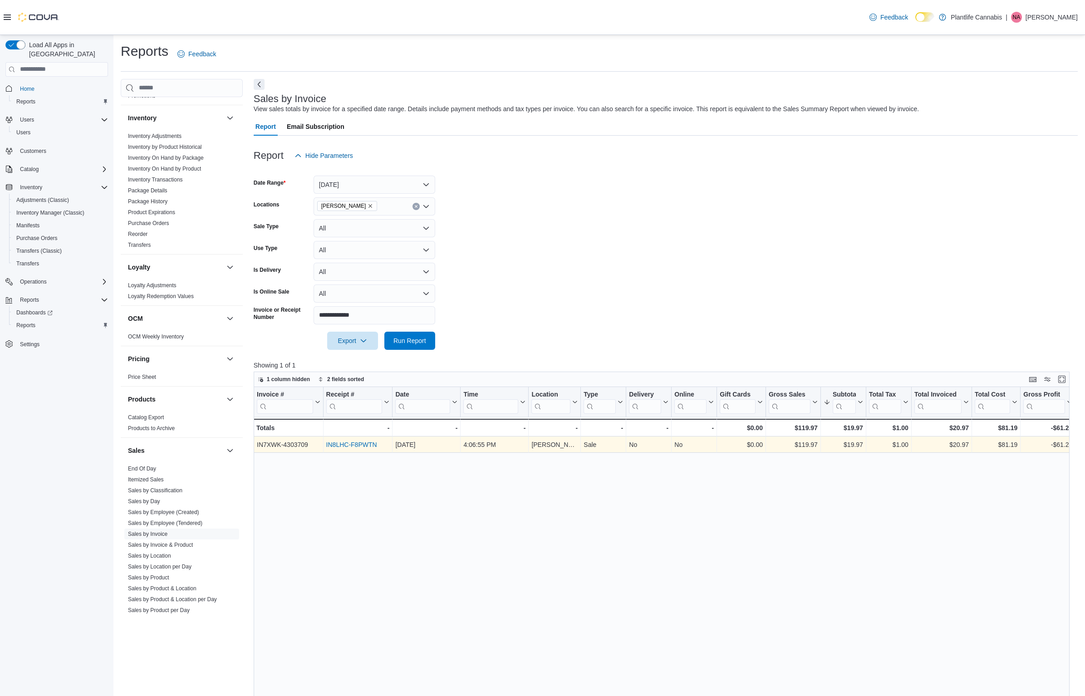
click at [345, 446] on link "IN8LHC-F8PWTN" at bounding box center [351, 444] width 51 height 7
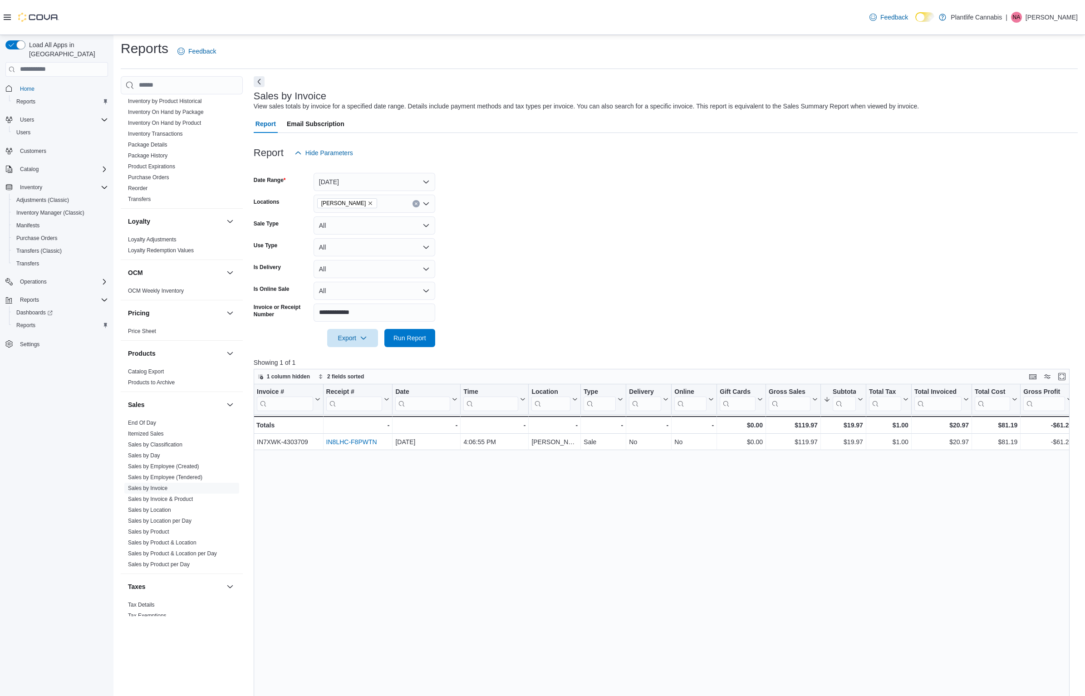
scroll to position [249, 0]
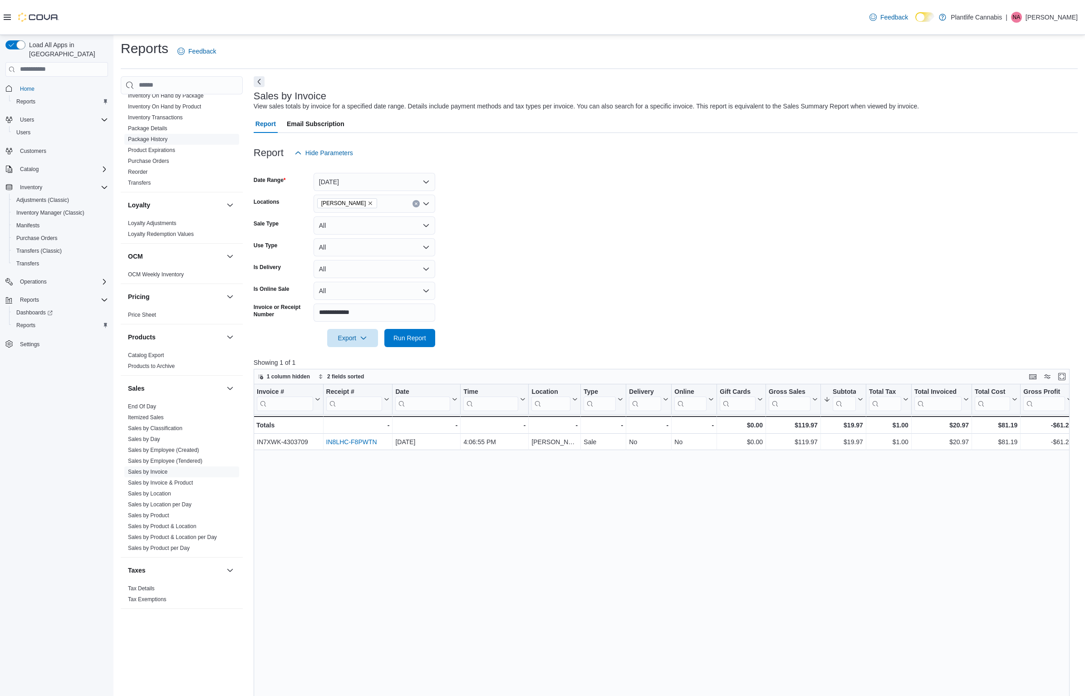
click at [150, 134] on span "Package History" at bounding box center [181, 139] width 115 height 11
click at [147, 140] on link "Package History" at bounding box center [147, 139] width 39 height 6
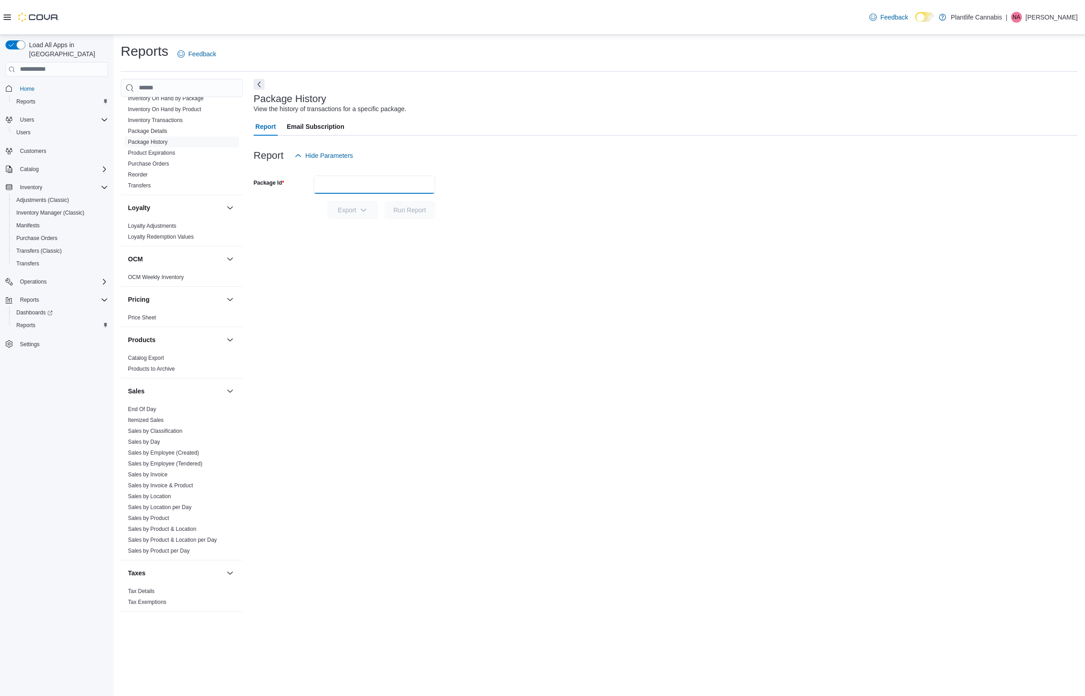
click at [367, 193] on input "Package Id" at bounding box center [375, 185] width 122 height 18
paste input "**********"
type input "**********"
click at [407, 211] on span "Run Report" at bounding box center [409, 209] width 33 height 9
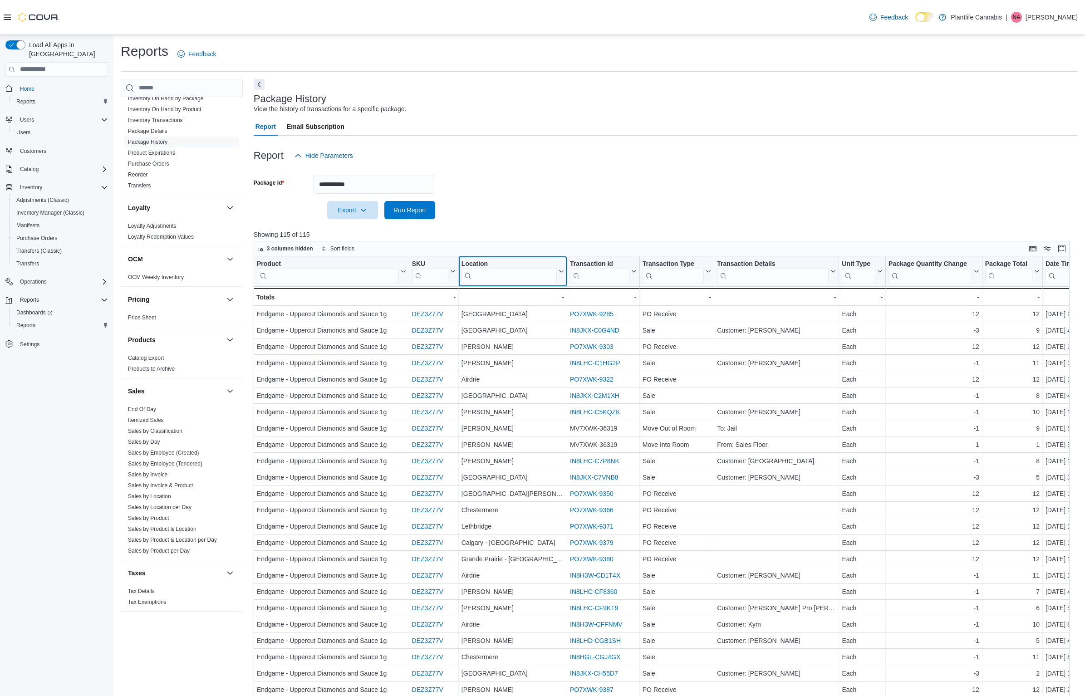
drag, startPoint x: 490, startPoint y: 286, endPoint x: 489, endPoint y: 277, distance: 8.7
click at [490, 284] on div "Location Click to view column header actions" at bounding box center [513, 271] width 108 height 30
click at [489, 274] on input "search" at bounding box center [508, 275] width 95 height 15
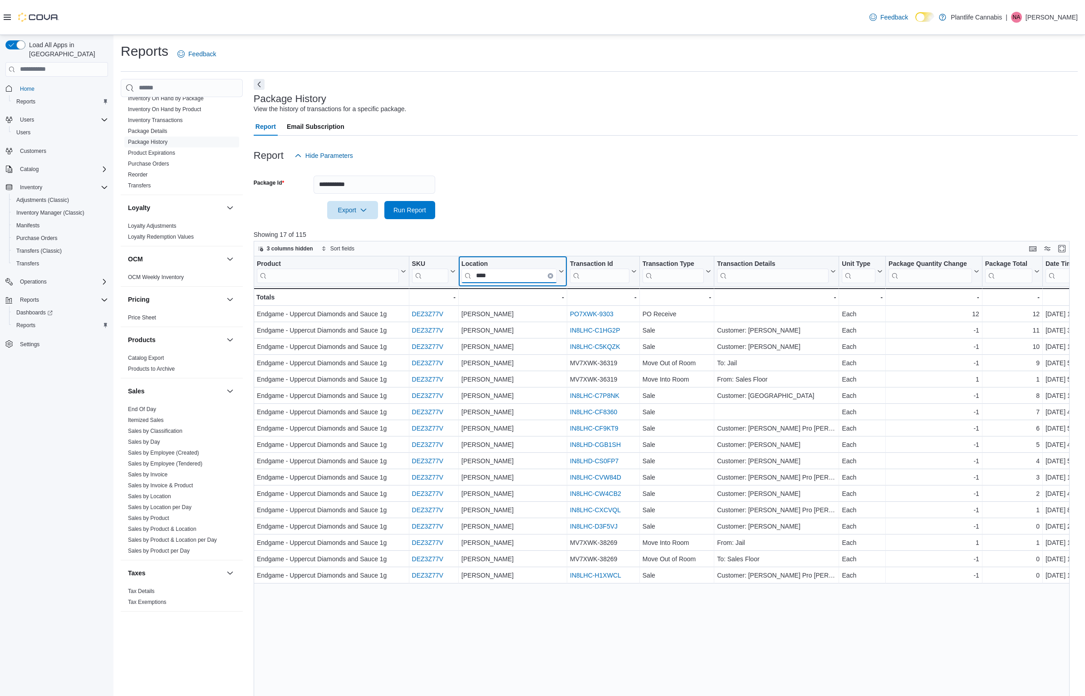
type input "****"
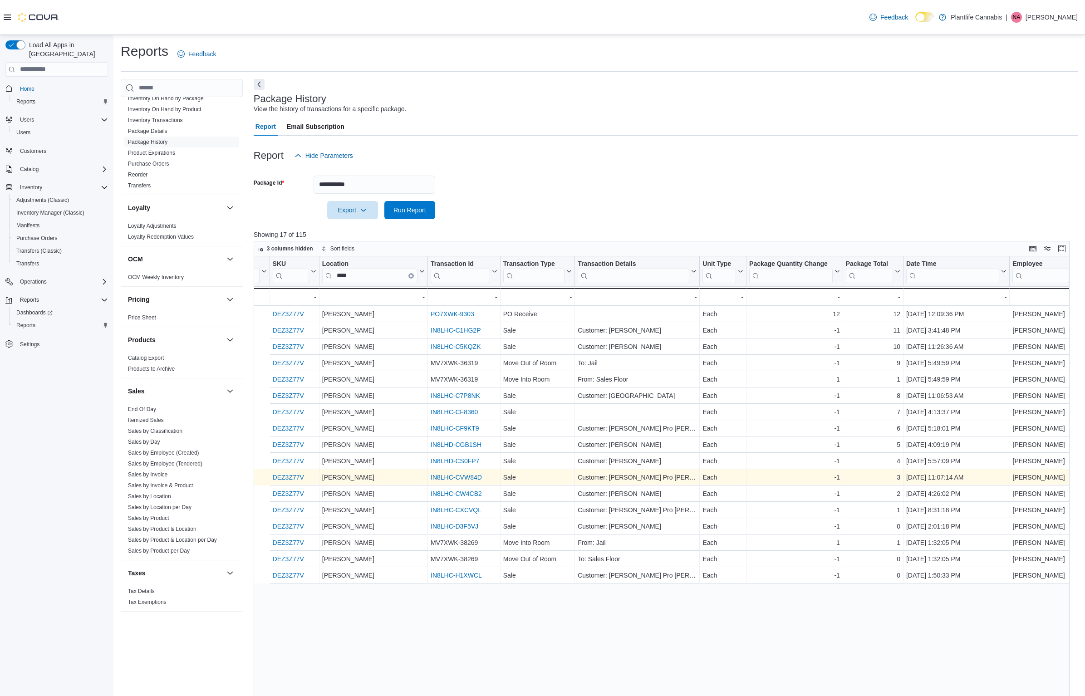
scroll to position [0, 261]
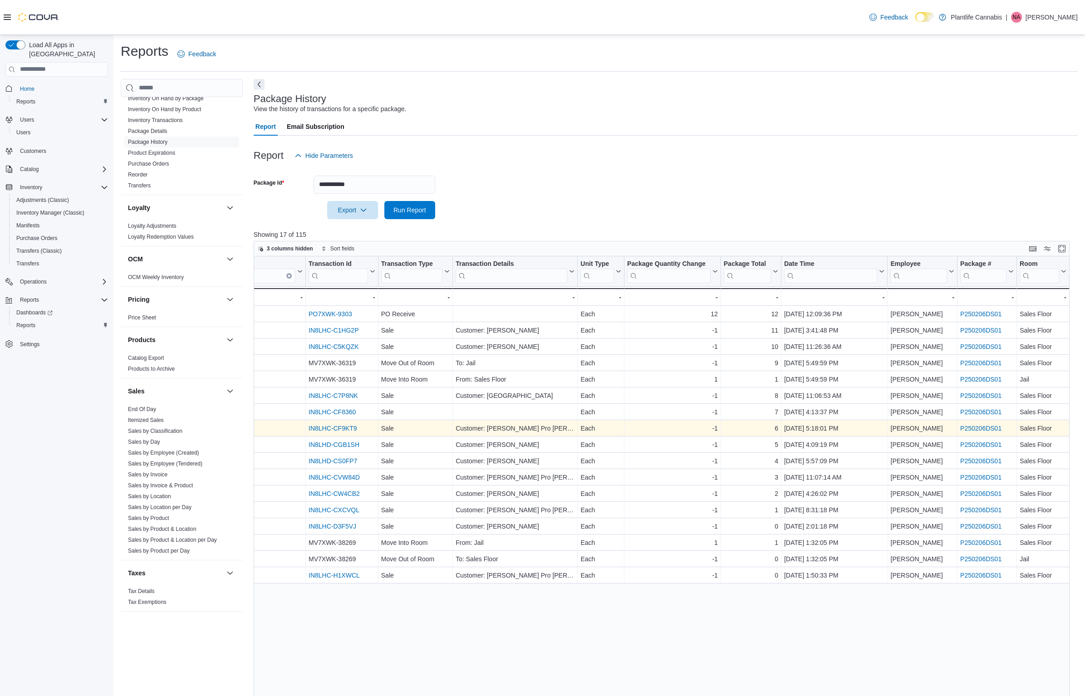
click at [335, 426] on link "IN8LHC-CF9KT9" at bounding box center [333, 428] width 49 height 7
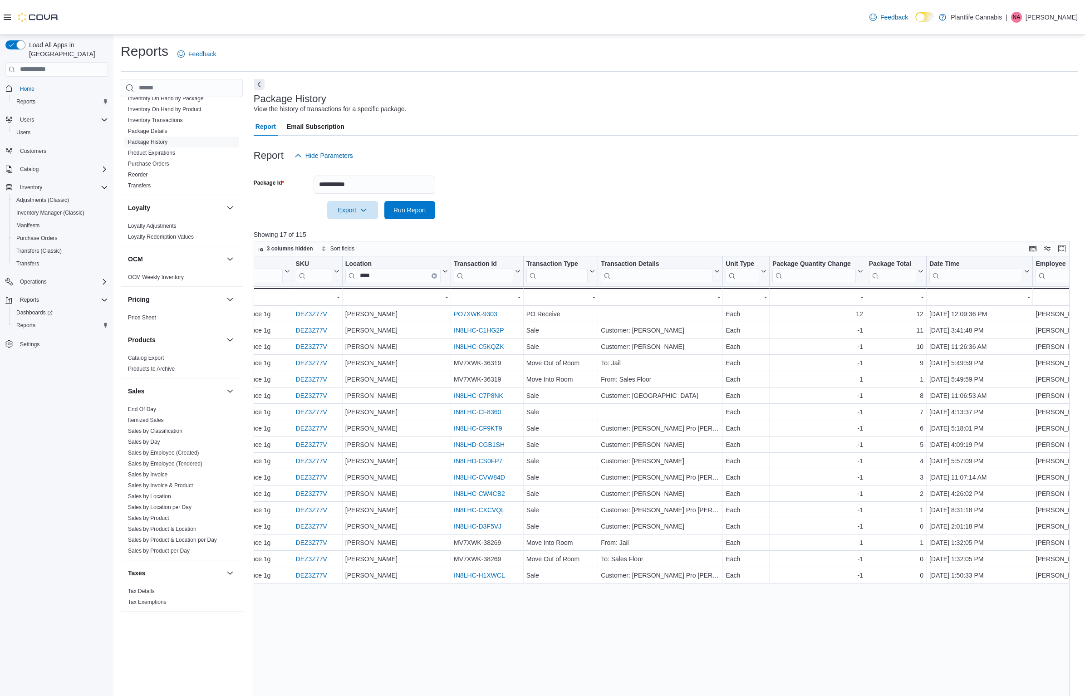
scroll to position [0, 78]
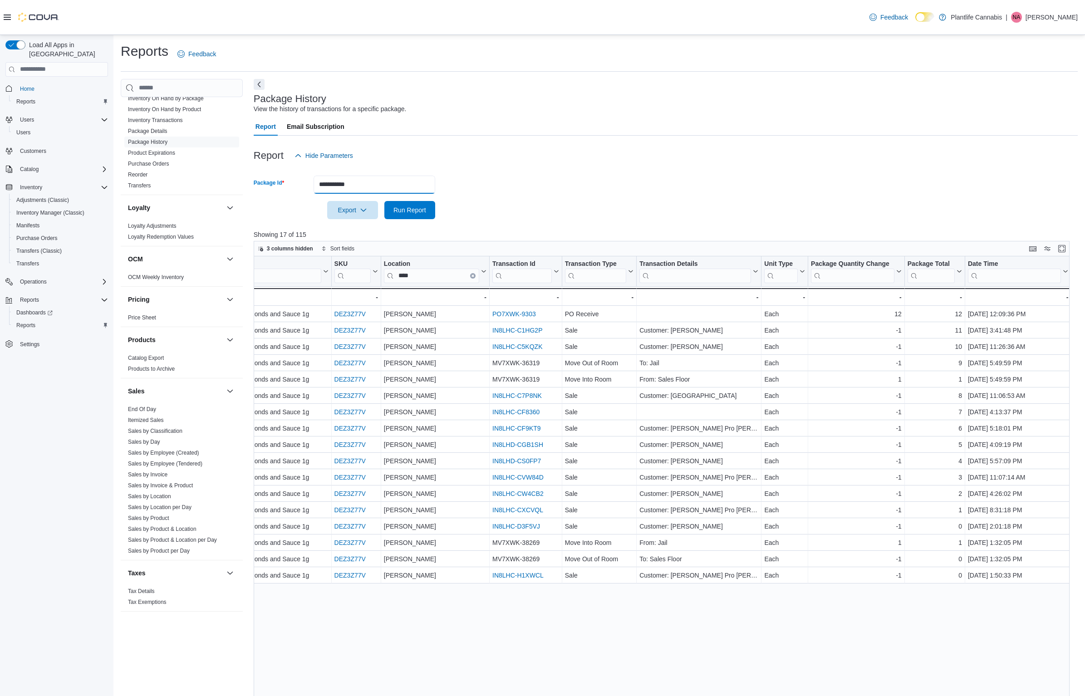
drag, startPoint x: 387, startPoint y: 185, endPoint x: 276, endPoint y: 182, distance: 111.2
click at [276, 182] on div "**********" at bounding box center [345, 185] width 182 height 18
paste input "text"
type input "**********"
click at [407, 210] on span "Run Report" at bounding box center [409, 209] width 33 height 9
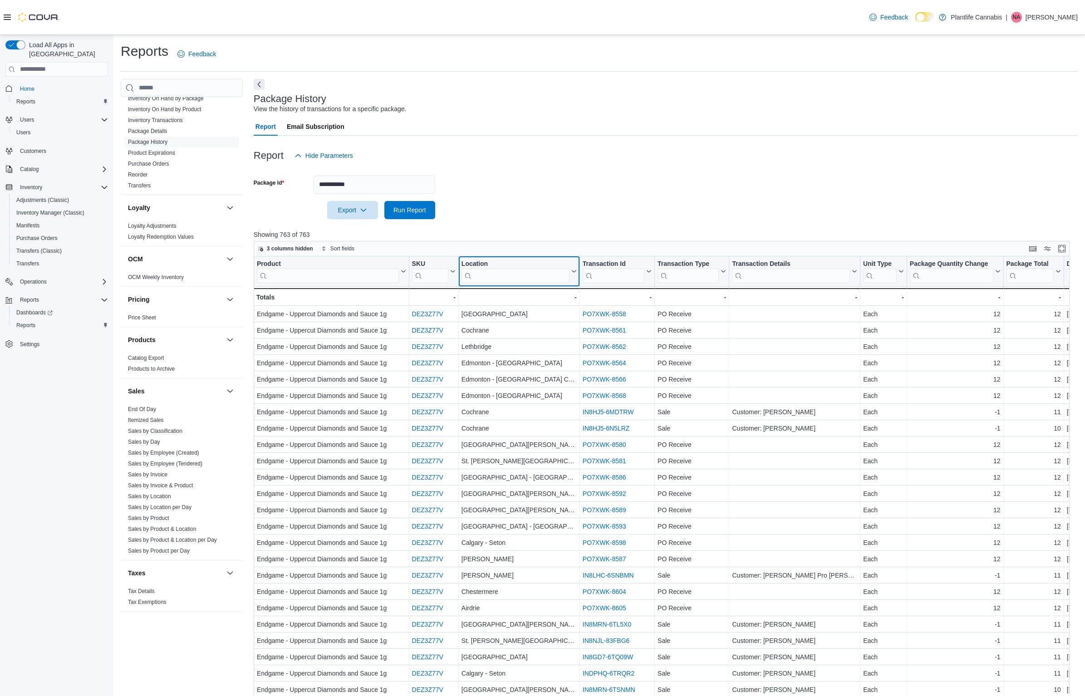
click at [505, 279] on input "search" at bounding box center [515, 275] width 108 height 15
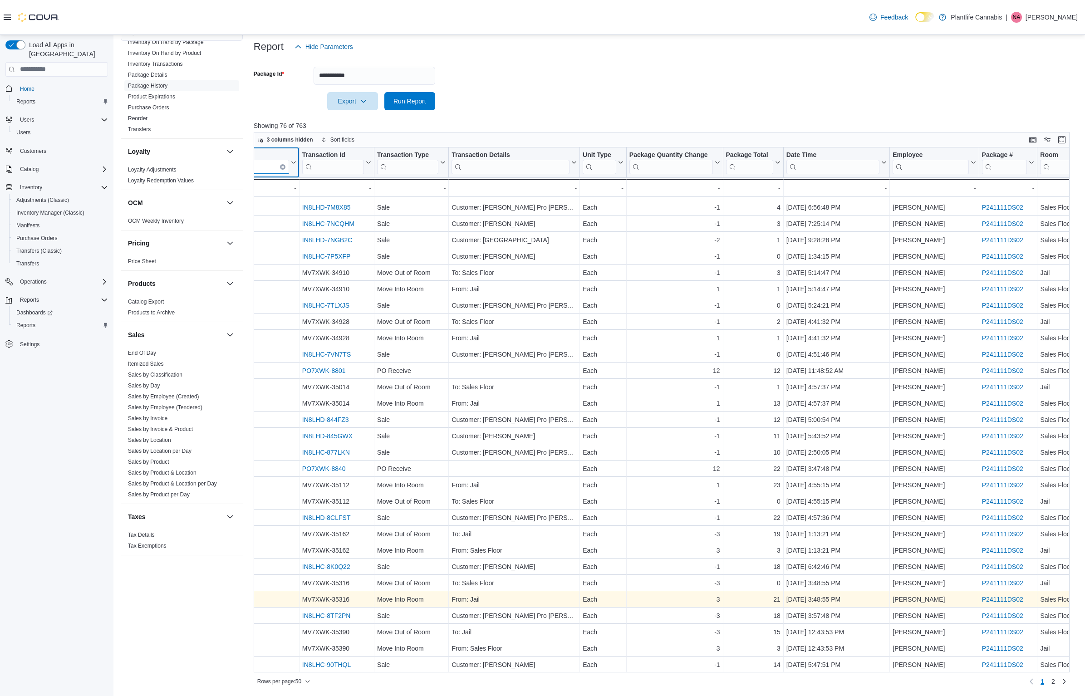
scroll to position [341, 302]
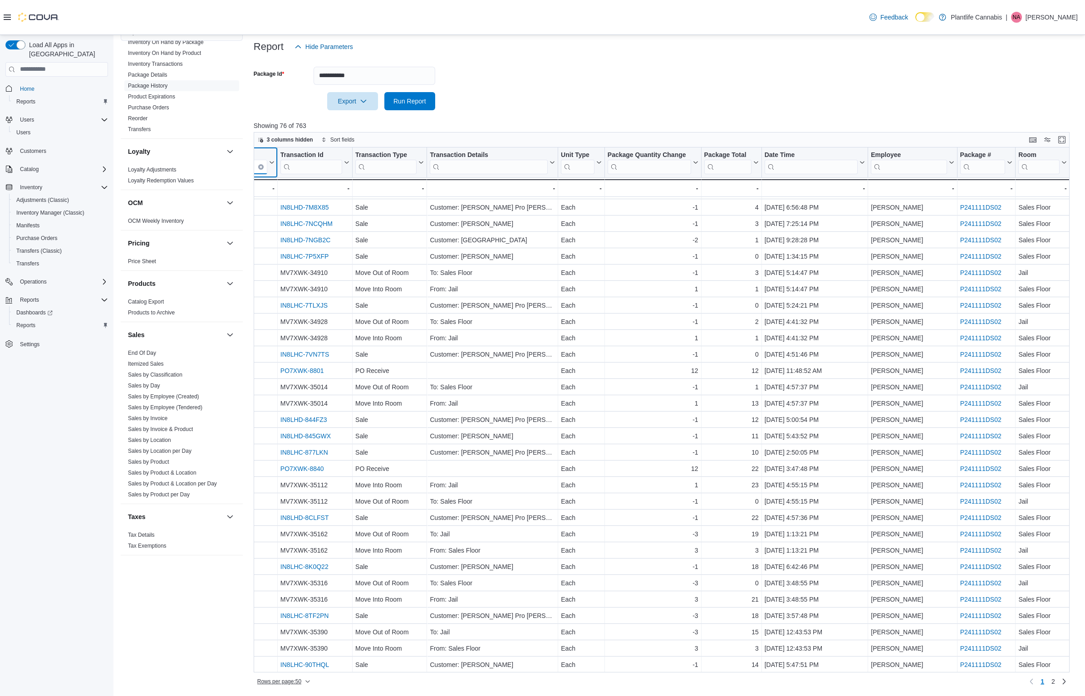
type input "****"
click at [307, 677] on span "Rows per page : 50" at bounding box center [283, 681] width 53 height 11
click at [300, 662] on span "100 rows" at bounding box center [298, 662] width 29 height 7
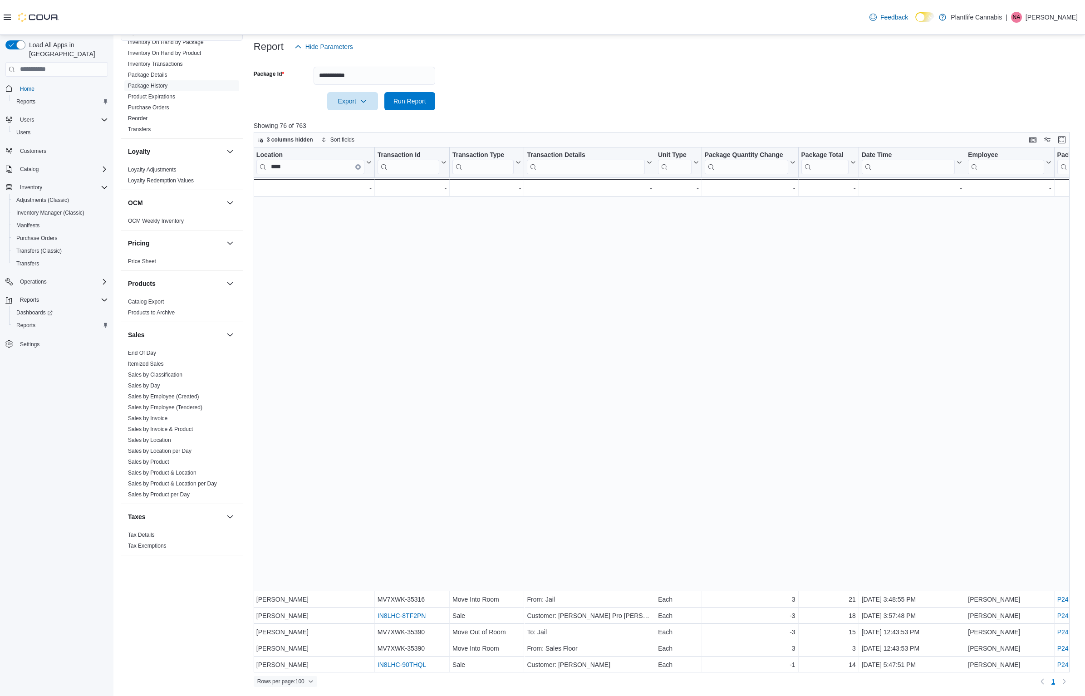
scroll to position [765, 205]
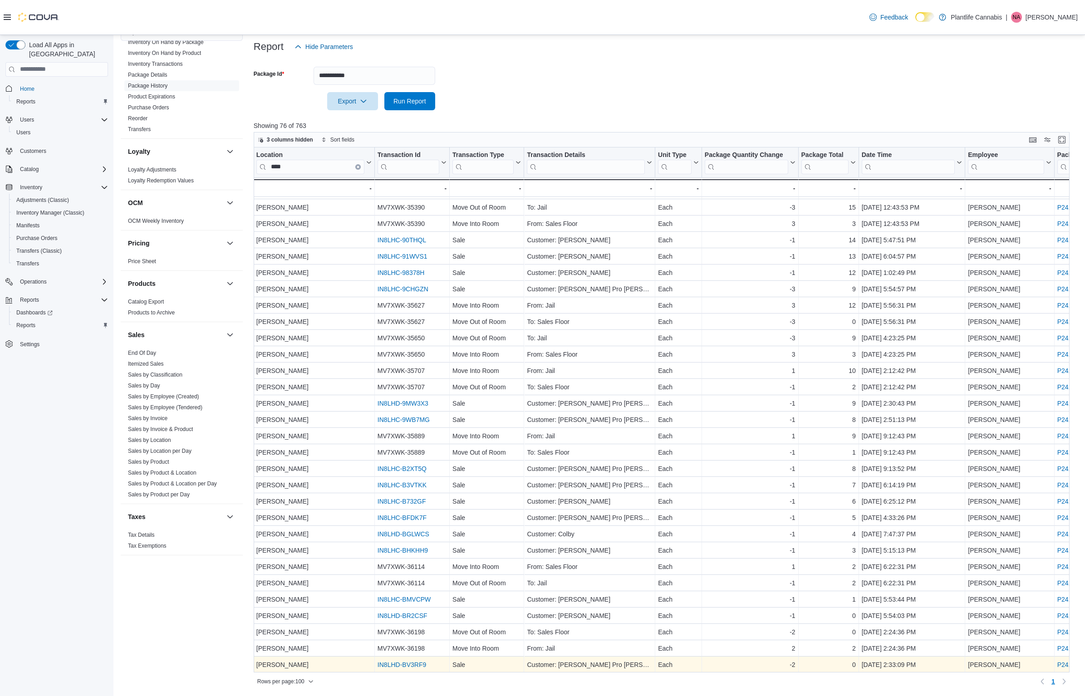
click at [391, 661] on link "IN8LHD-BV3RF9" at bounding box center [402, 664] width 49 height 7
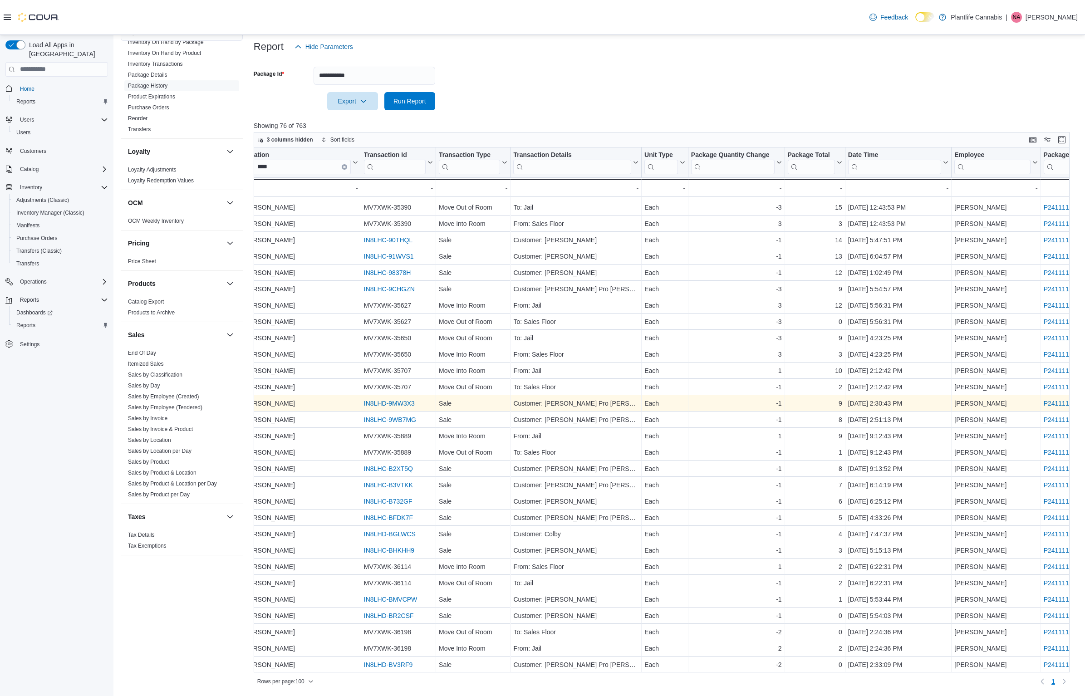
scroll to position [765, 224]
click at [377, 398] on div "IN8LHD-9MW3X3" at bounding box center [392, 403] width 69 height 11
click at [375, 400] on link "IN8LHD-9MW3X3" at bounding box center [383, 403] width 51 height 7
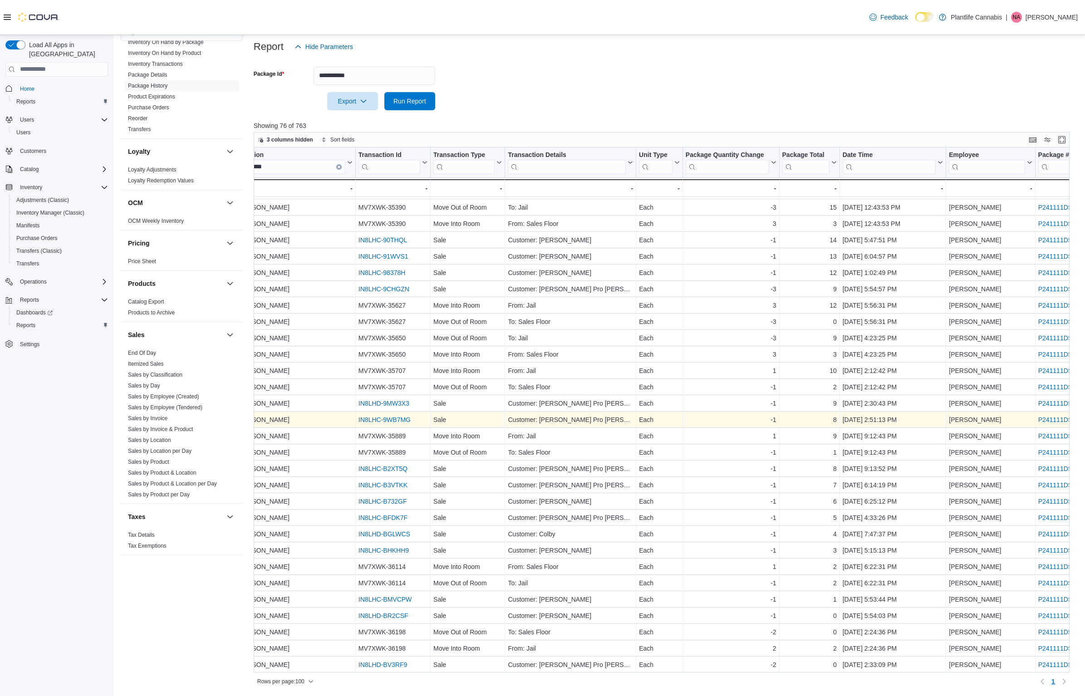
click at [386, 417] on link "IN8LHC-9WB7MG" at bounding box center [384, 419] width 52 height 7
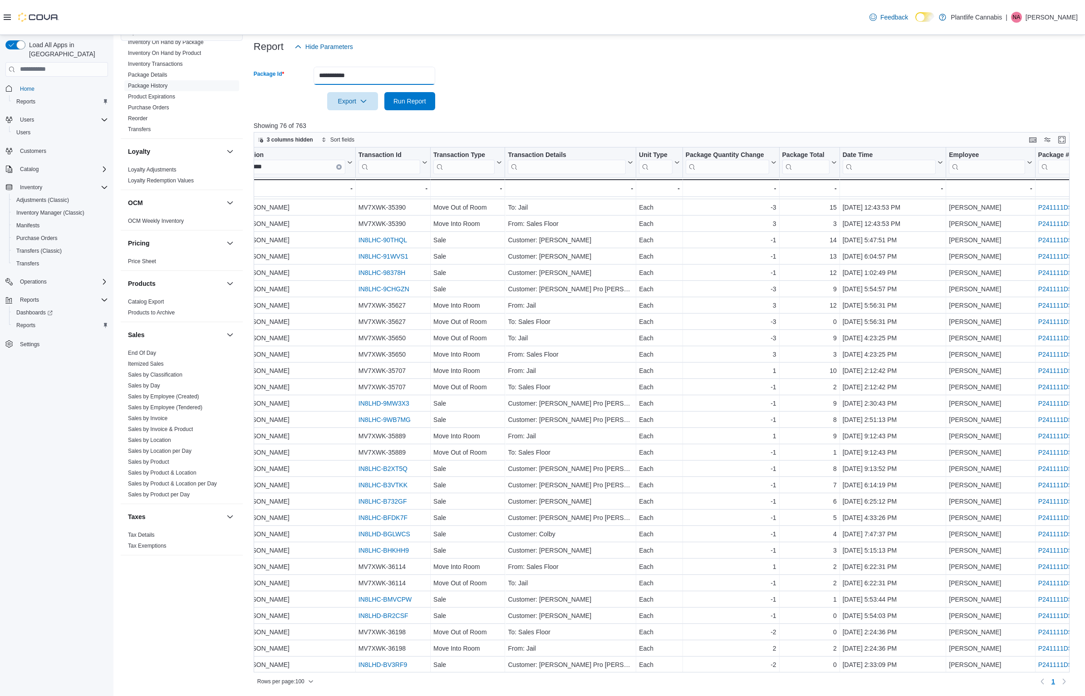
click at [345, 73] on input "**********" at bounding box center [375, 76] width 122 height 18
paste input "text"
type input "**********"
click at [397, 97] on span "Run Report" at bounding box center [409, 100] width 33 height 9
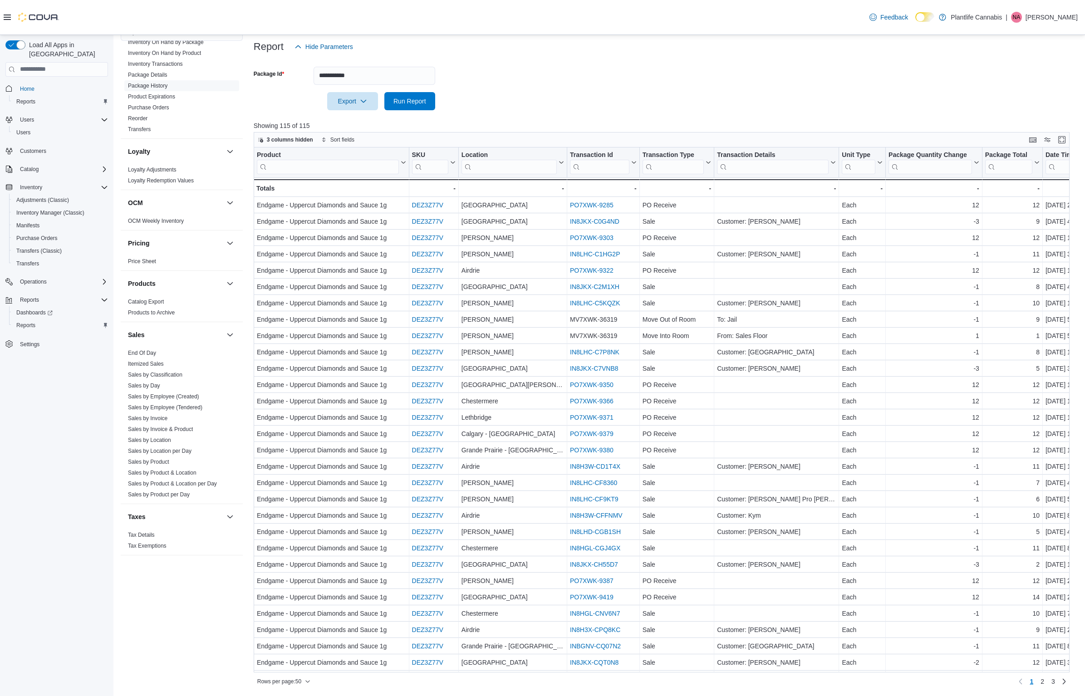
scroll to position [109, 0]
click at [505, 171] on input "search" at bounding box center [508, 166] width 95 height 15
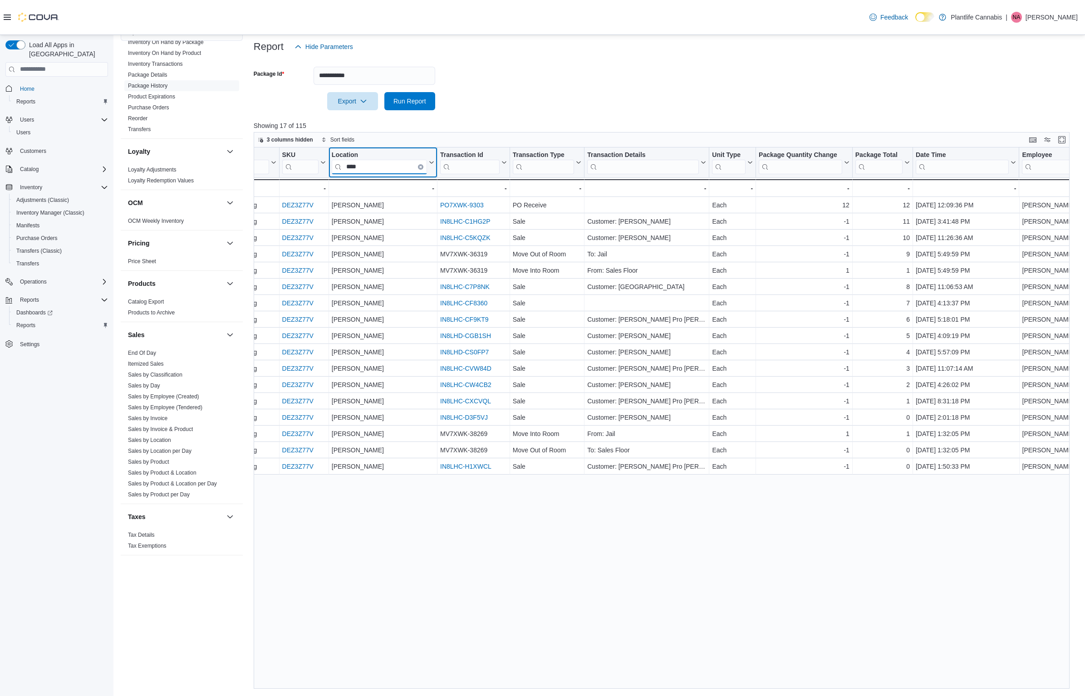
scroll to position [0, 138]
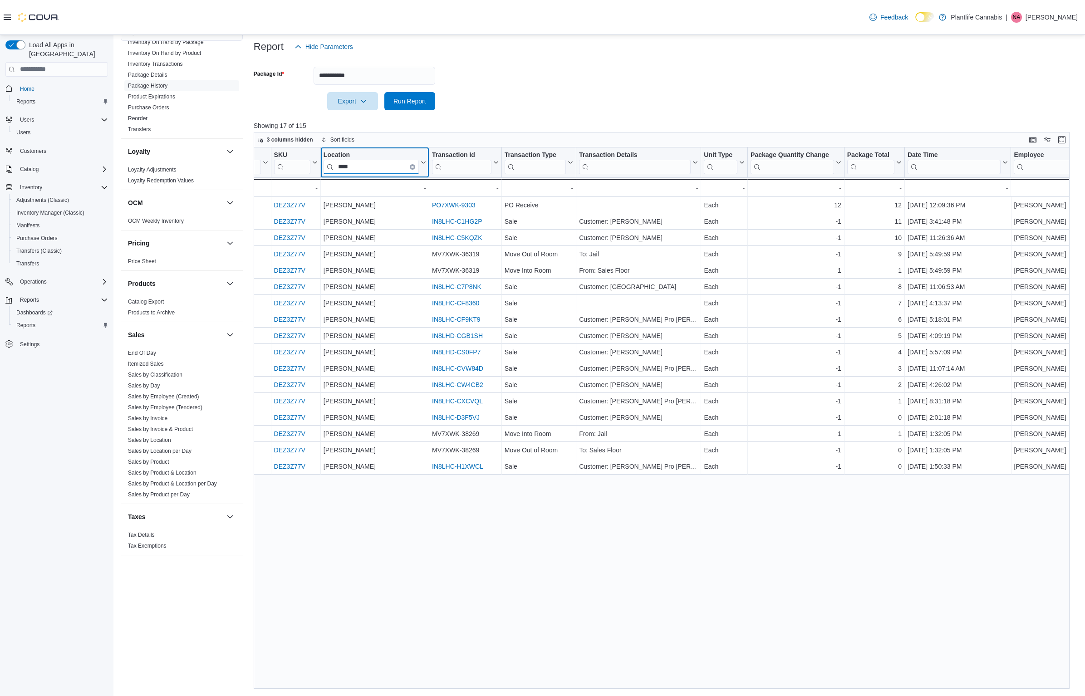
type input "****"
click at [338, 79] on input "**********" at bounding box center [375, 76] width 122 height 18
paste input "text"
type input "******"
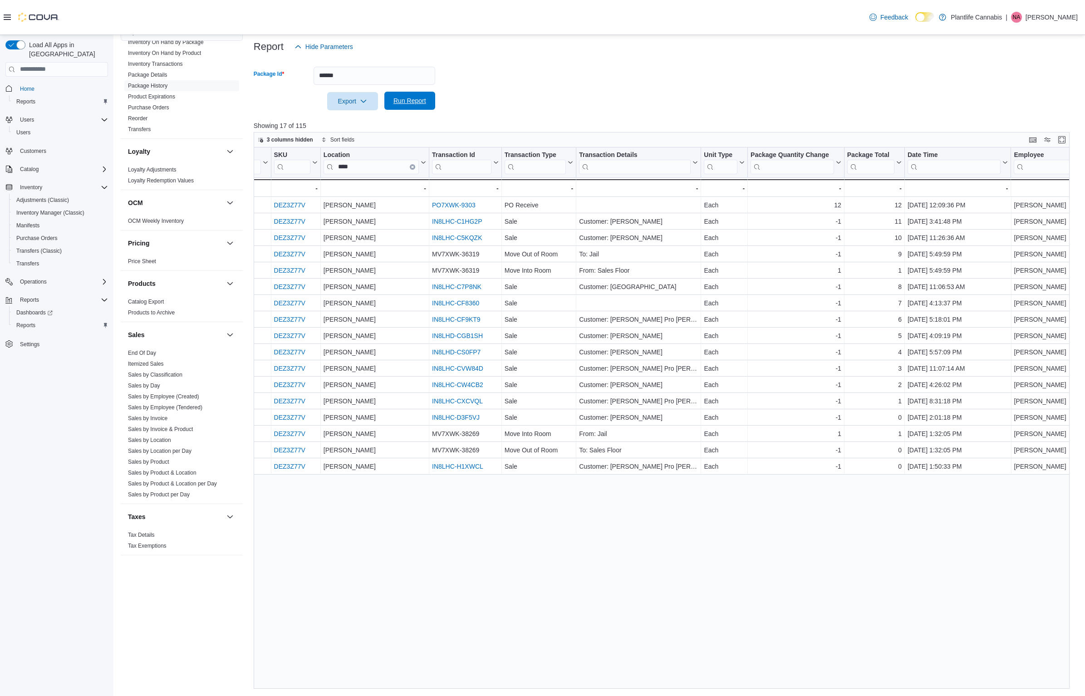
click at [415, 98] on span "Run Report" at bounding box center [409, 100] width 33 height 9
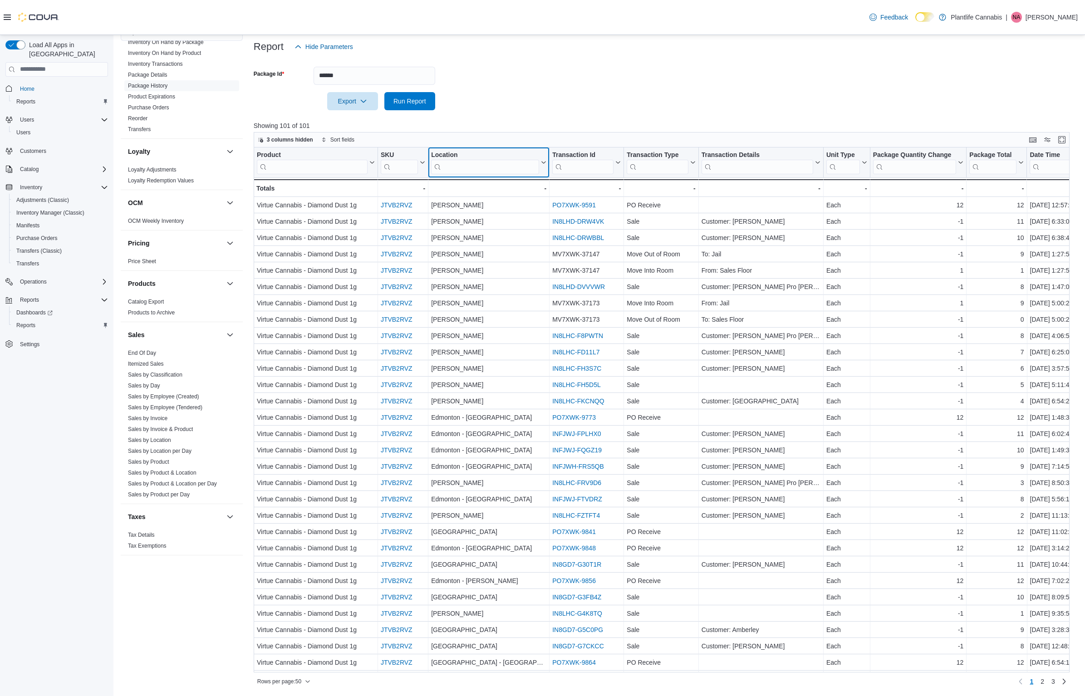
click at [470, 170] on input "search" at bounding box center [485, 166] width 108 height 15
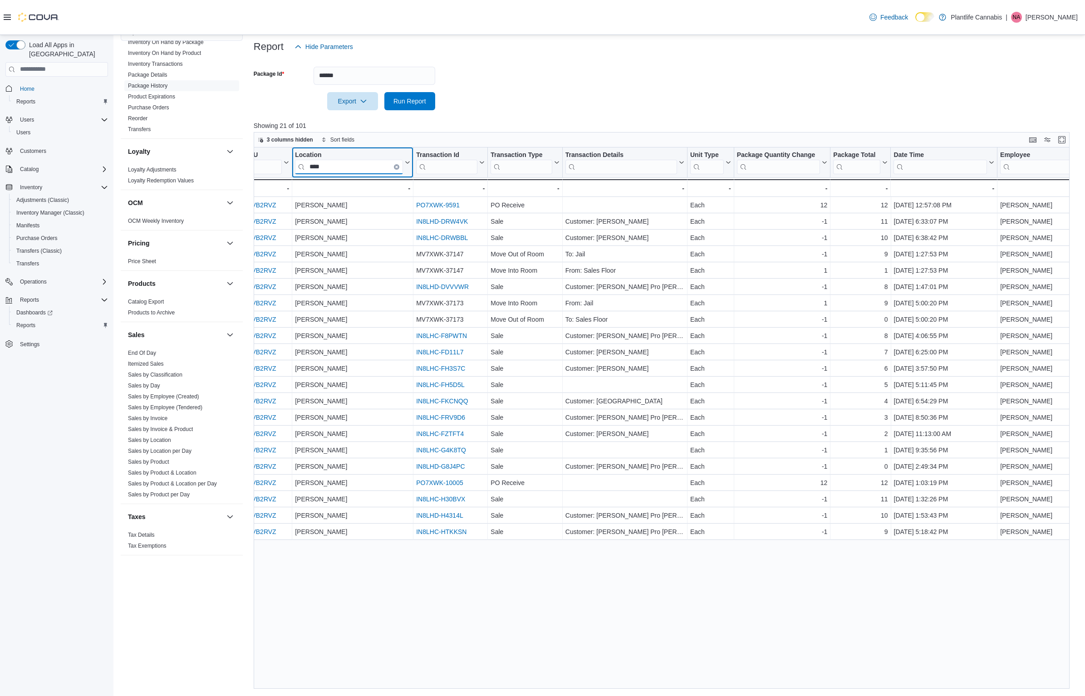
scroll to position [0, 153]
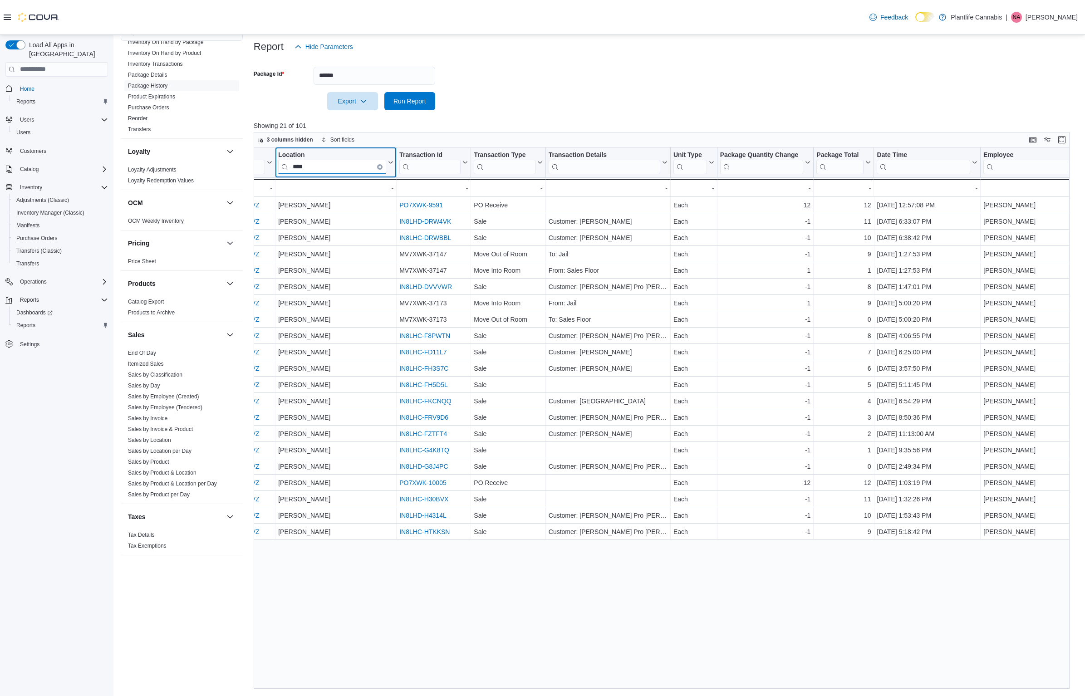
type input "****"
click at [166, 409] on link "Sales by Employee (Tendered)" at bounding box center [165, 407] width 74 height 6
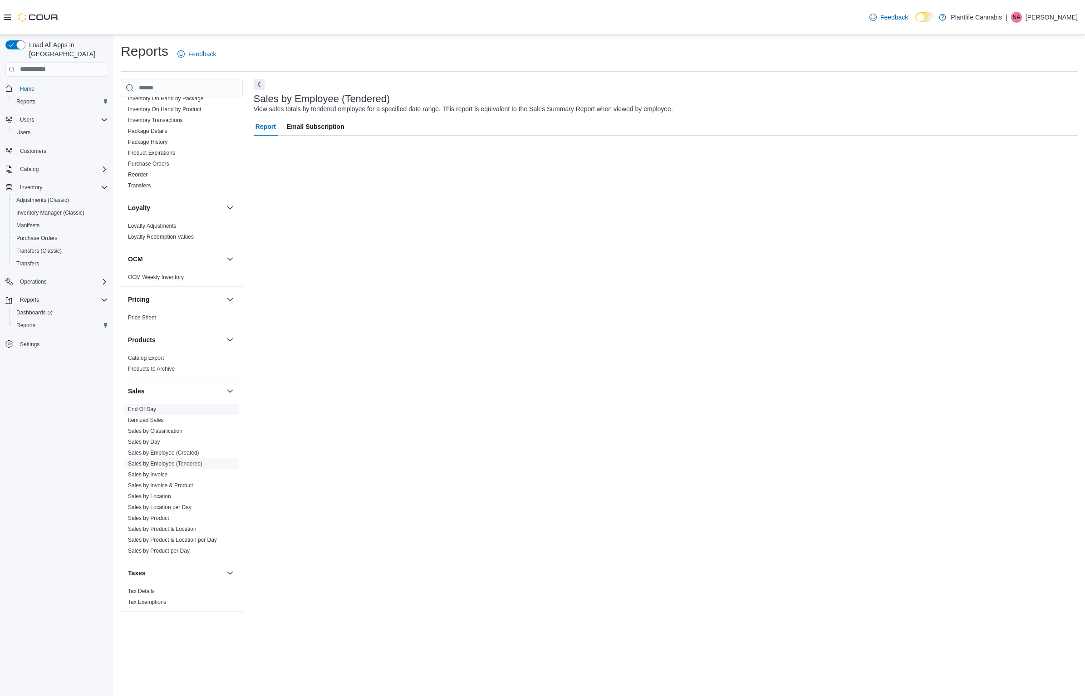
click at [166, 407] on span "End Of Day" at bounding box center [181, 409] width 115 height 11
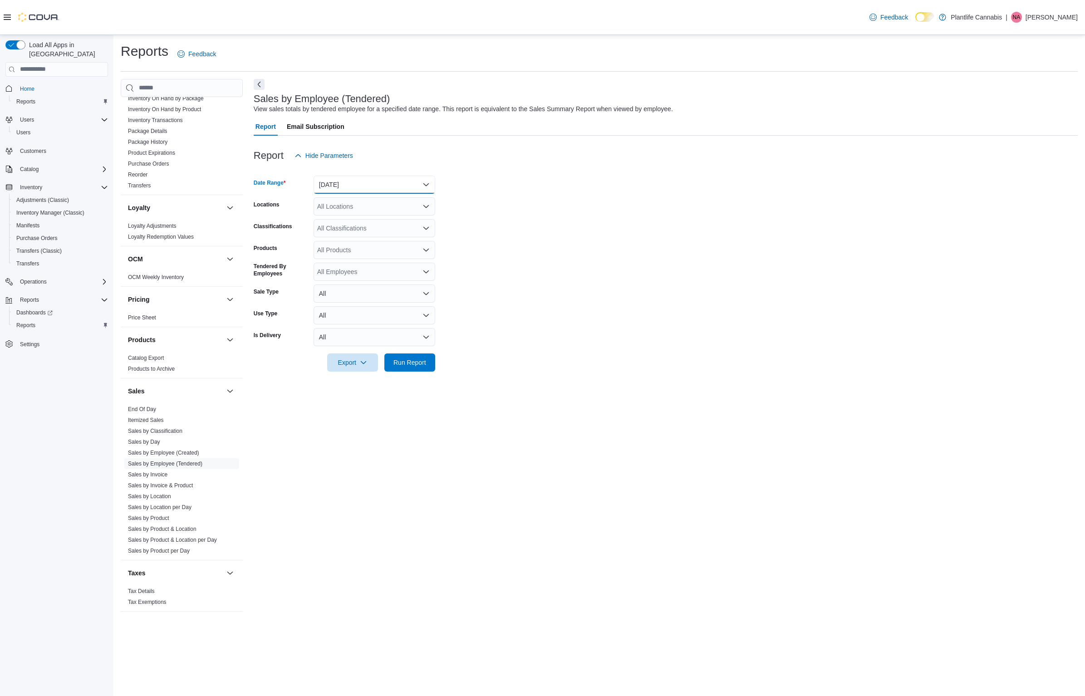
click at [397, 176] on button "Yesterday" at bounding box center [375, 185] width 122 height 18
click at [365, 223] on span "Today" at bounding box center [379, 221] width 103 height 11
click at [359, 211] on div "All Locations" at bounding box center [375, 206] width 122 height 18
click at [385, 232] on span "Edmonton - Hollick Kenyon" at bounding box center [381, 230] width 87 height 9
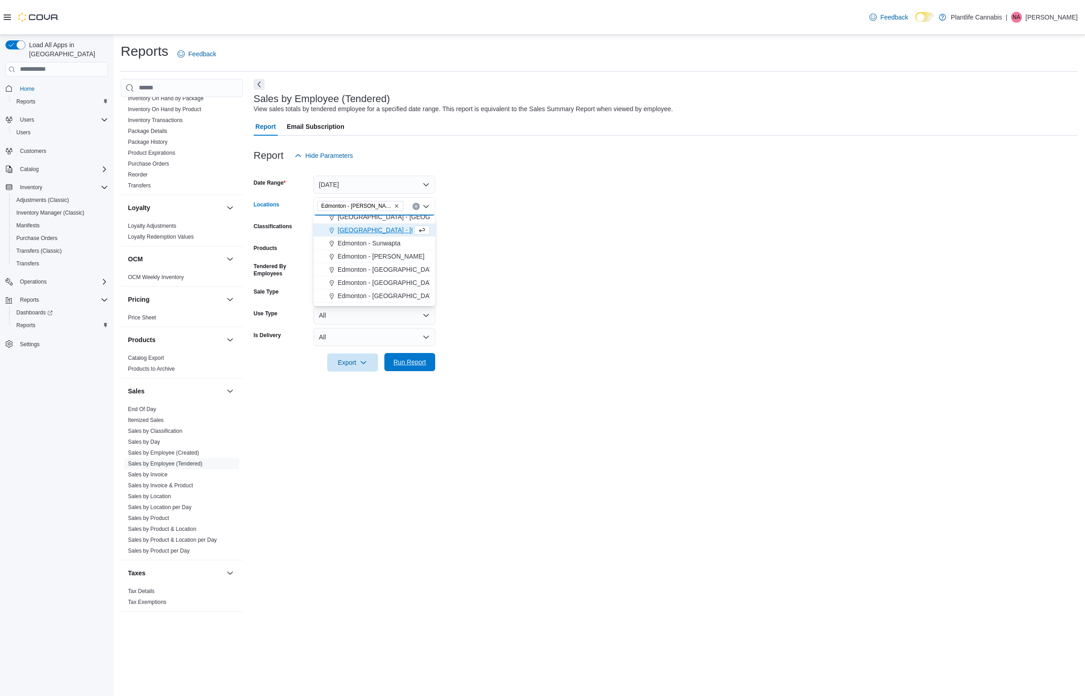
click at [408, 365] on span "Run Report" at bounding box center [409, 362] width 33 height 9
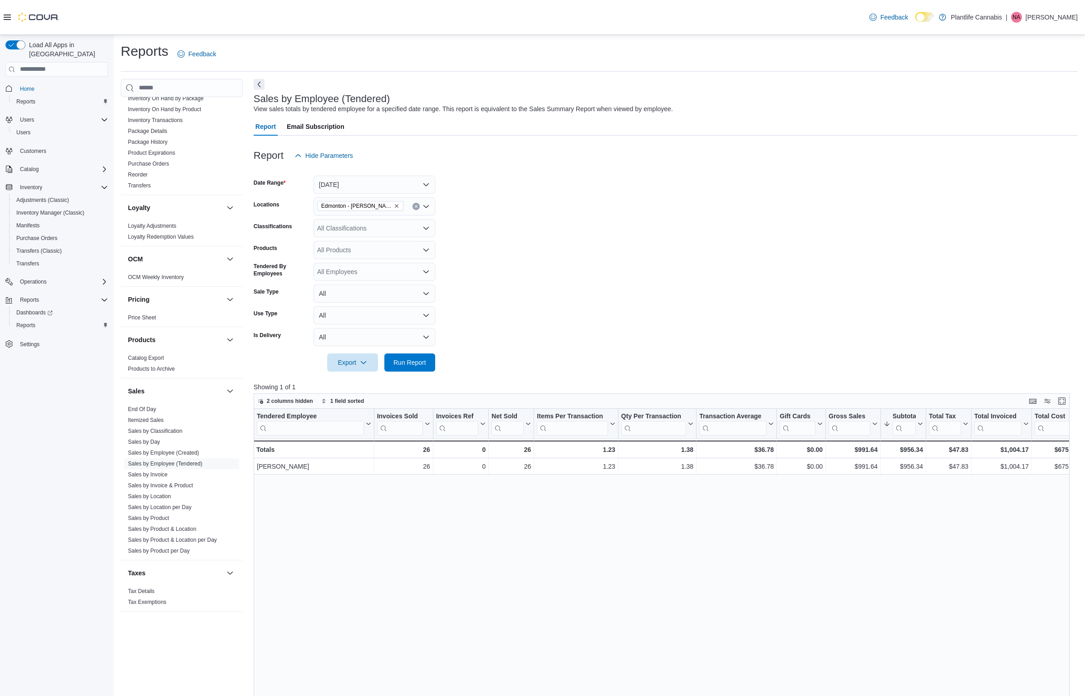
drag, startPoint x: 420, startPoint y: 349, endPoint x: 420, endPoint y: 359, distance: 9.5
click at [420, 349] on div at bounding box center [666, 349] width 824 height 7
drag, startPoint x: 419, startPoint y: 363, endPoint x: 420, endPoint y: 369, distance: 5.5
click at [419, 363] on span "Run Report" at bounding box center [409, 362] width 33 height 9
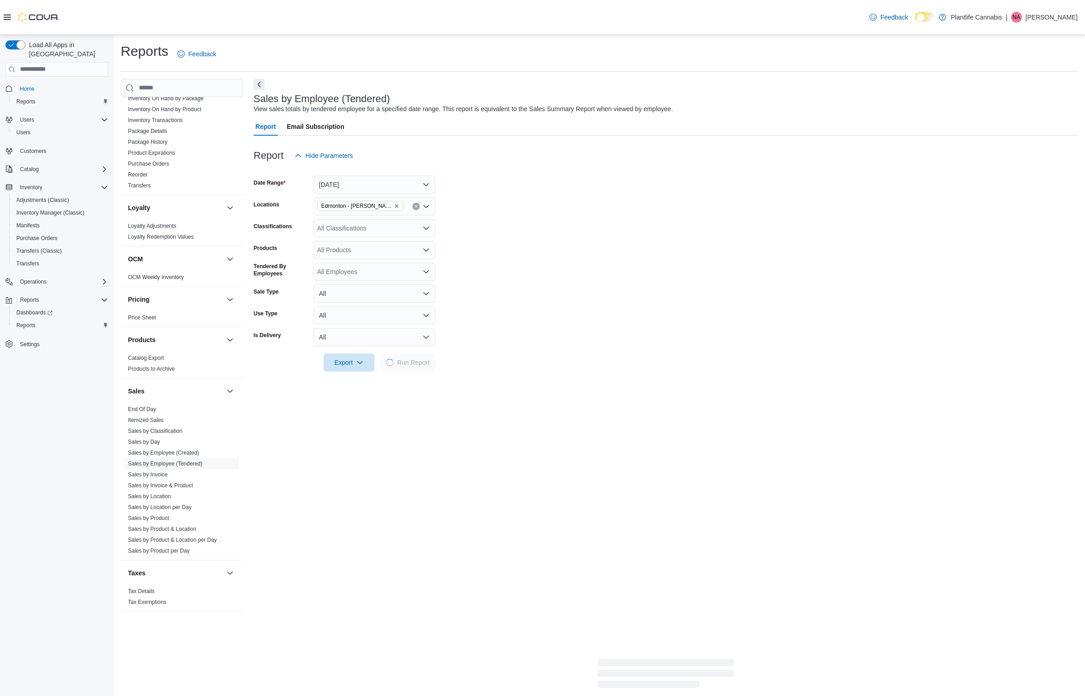
scroll to position [0, 0]
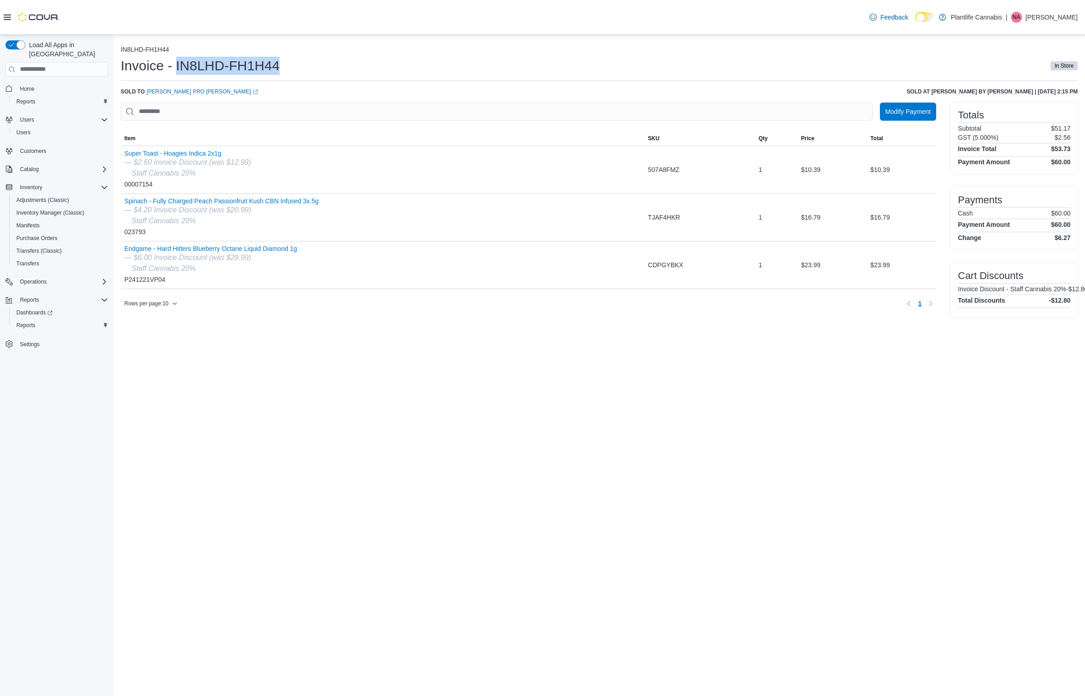
drag, startPoint x: 302, startPoint y: 66, endPoint x: 180, endPoint y: 68, distance: 122.5
click at [180, 68] on div "Invoice - IN8LHD-FH1H44 In Store" at bounding box center [599, 66] width 957 height 18
copy h1 "IN8LHD-FH1H44"
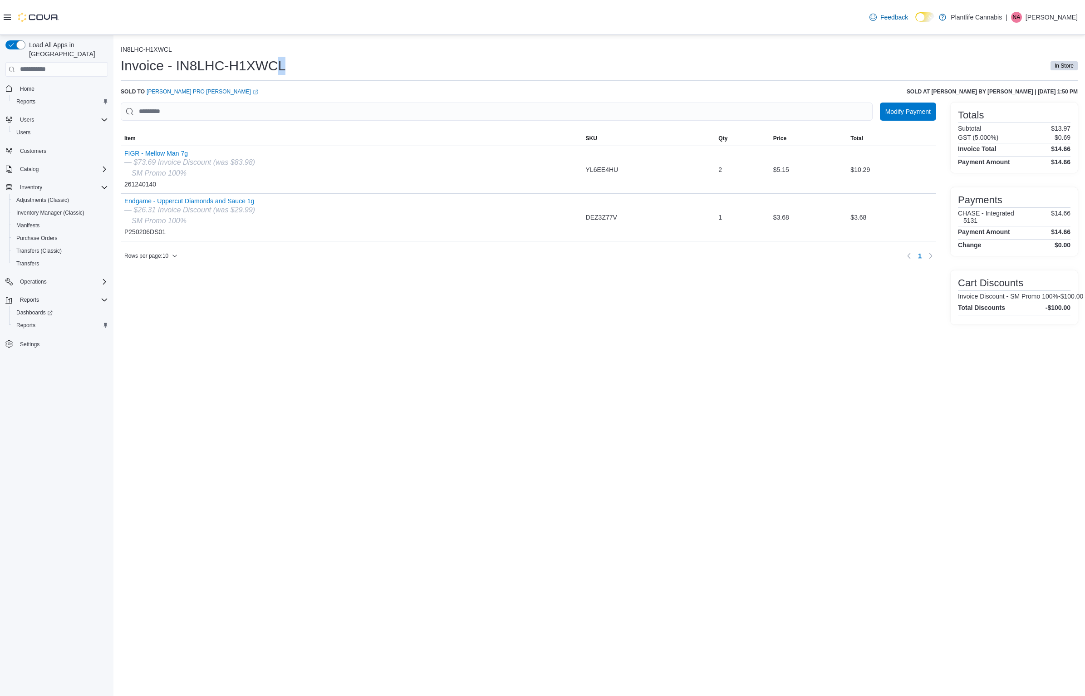
drag, startPoint x: 294, startPoint y: 66, endPoint x: 165, endPoint y: 10, distance: 140.4
click at [280, 65] on div "Invoice - IN8LHC-H1XWCL In Store" at bounding box center [599, 66] width 957 height 18
click at [180, 92] on link "Amanda Pro Wainwright (opens in a new tab or window)" at bounding box center [203, 91] width 112 height 7
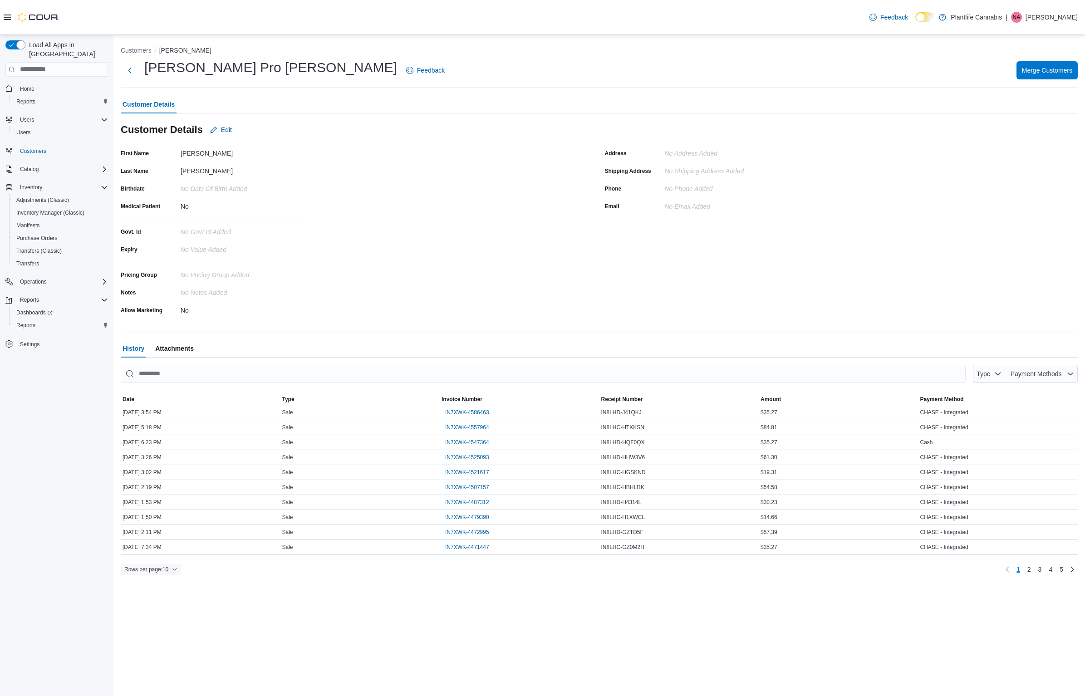
click at [134, 570] on span "Rows per page : 10" at bounding box center [146, 569] width 44 height 7
click at [158, 550] on span "50 rows" at bounding box center [164, 547] width 29 height 7
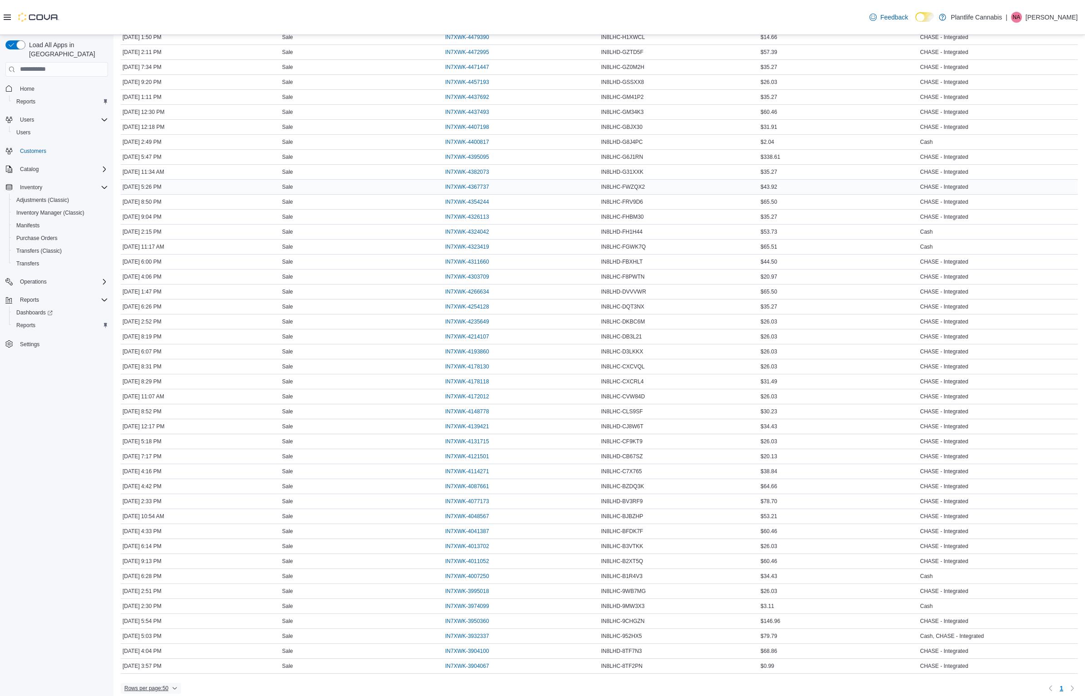
scroll to position [460, 0]
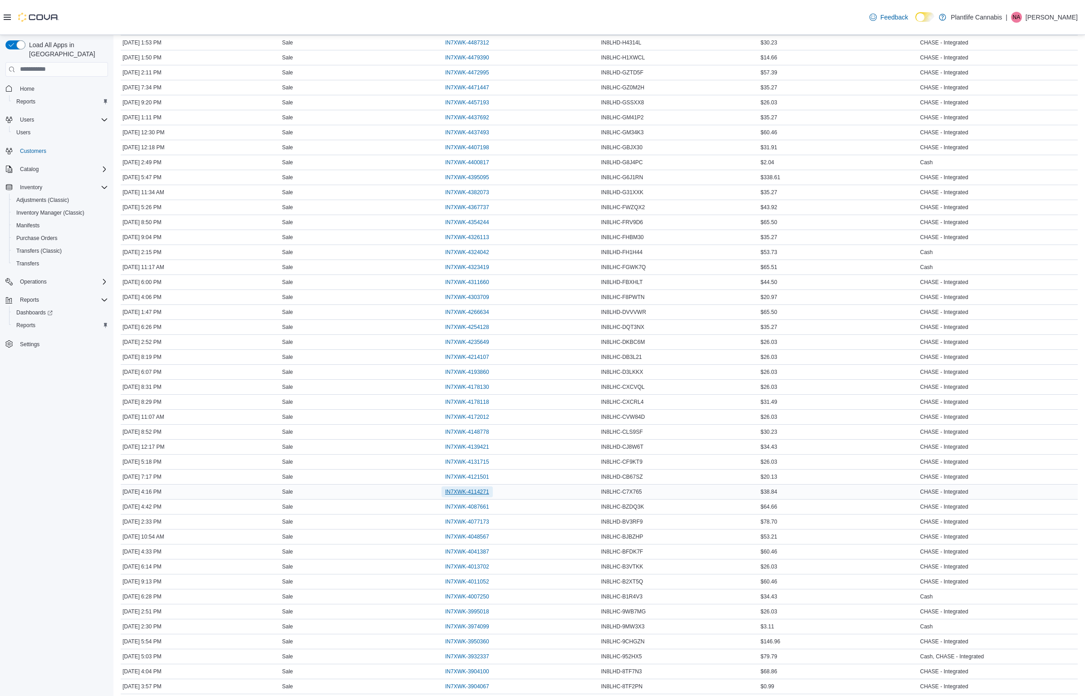
click at [486, 486] on span "IN7XWK-4114271" at bounding box center [467, 491] width 44 height 11
click at [473, 473] on span "IN7XWK-4121501" at bounding box center [467, 476] width 44 height 7
click at [473, 458] on span "IN7XWK-4131715" at bounding box center [467, 461] width 44 height 7
click at [473, 446] on span "IN7XWK-4139421" at bounding box center [467, 446] width 44 height 7
click at [468, 492] on span "IN7XWK-4114271" at bounding box center [467, 491] width 44 height 11
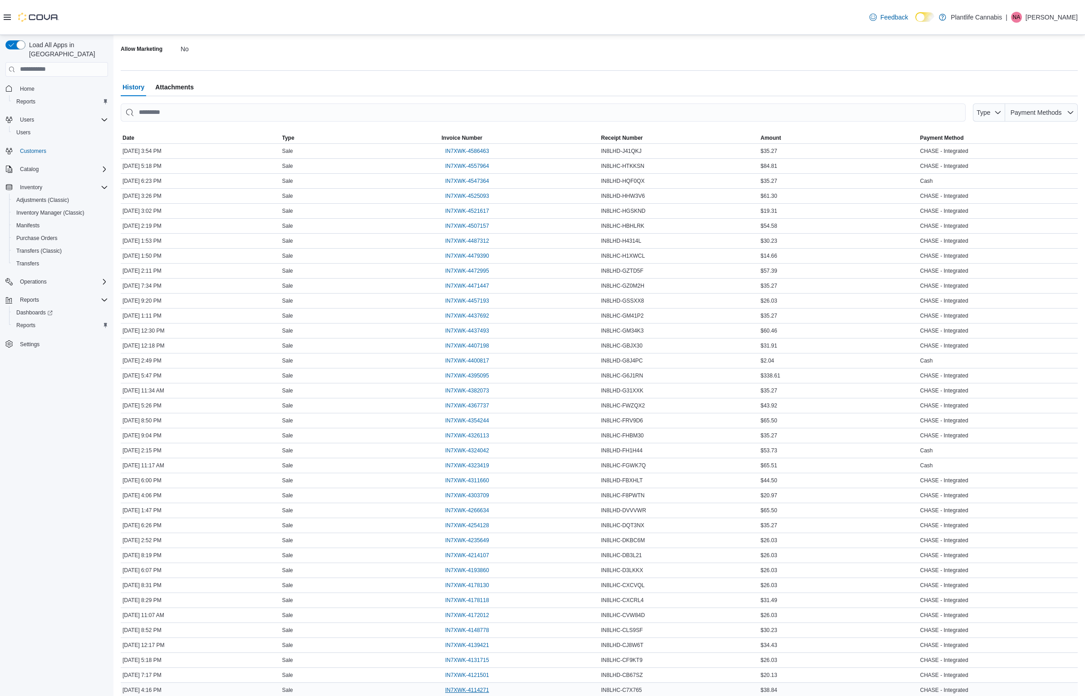
scroll to position [0, 0]
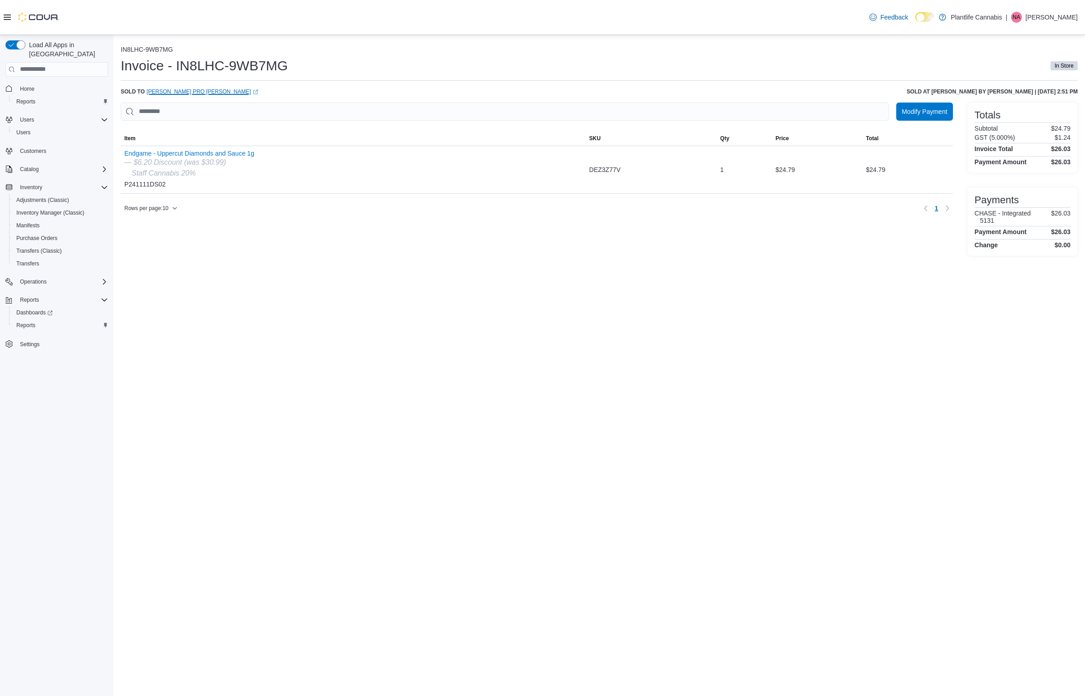
click at [183, 93] on link "[PERSON_NAME] Pro [PERSON_NAME] (opens in a new tab or window)" at bounding box center [203, 91] width 112 height 7
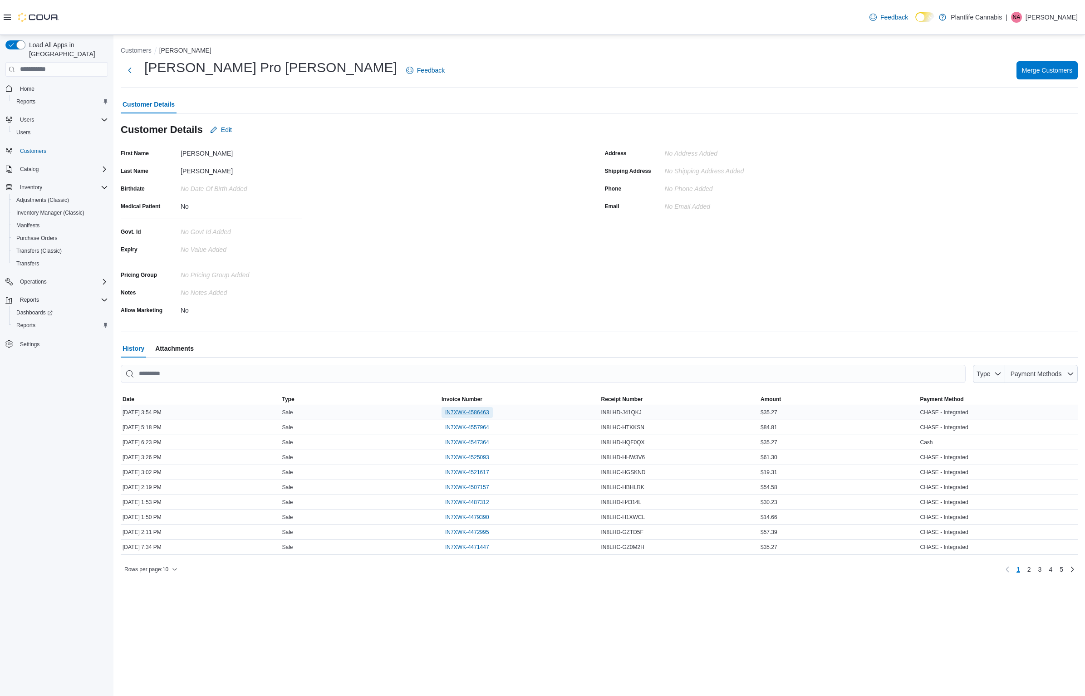
click at [466, 414] on span "IN7XWK-4586463" at bounding box center [467, 412] width 44 height 7
click at [471, 442] on span "IN7XWK-4547364" at bounding box center [467, 442] width 44 height 7
